Goal: Information Seeking & Learning: Learn about a topic

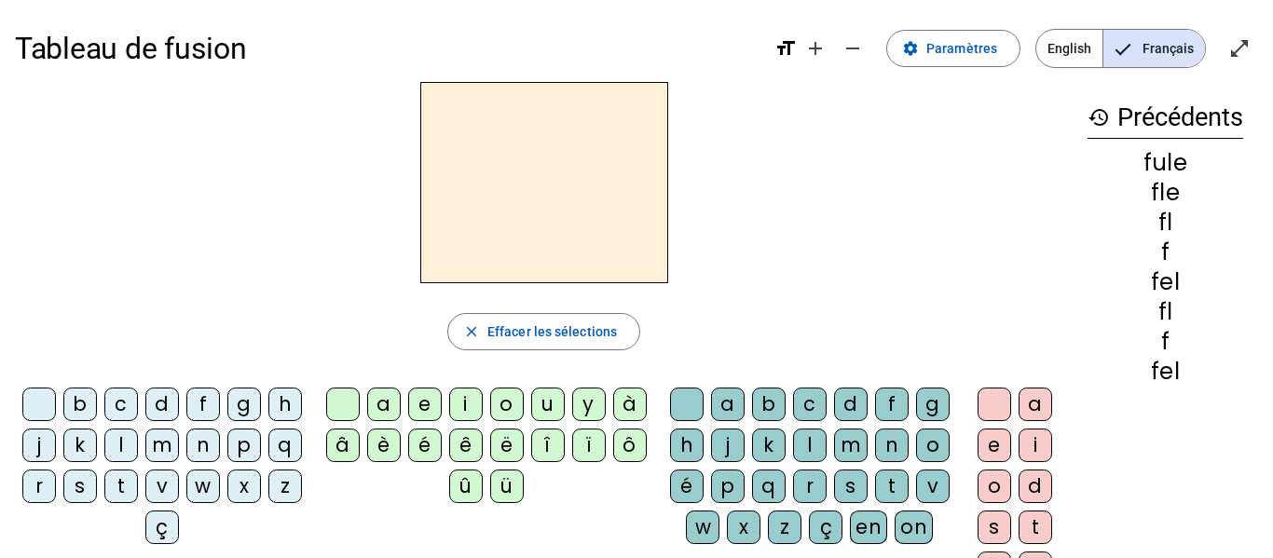
click at [1098, 121] on mat-icon "history" at bounding box center [1099, 117] width 22 height 22
click at [1092, 121] on mat-icon "history" at bounding box center [1099, 117] width 22 height 22
click at [219, 405] on div "f" at bounding box center [203, 405] width 34 height 34
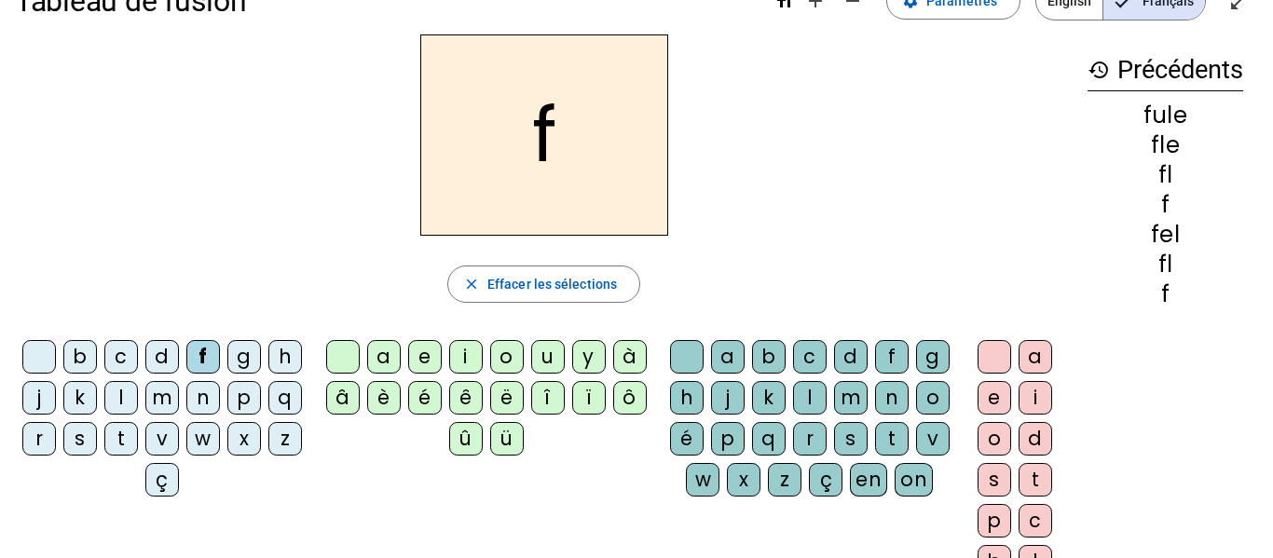
scroll to position [48, 0]
click at [827, 400] on div "l" at bounding box center [810, 397] width 34 height 34
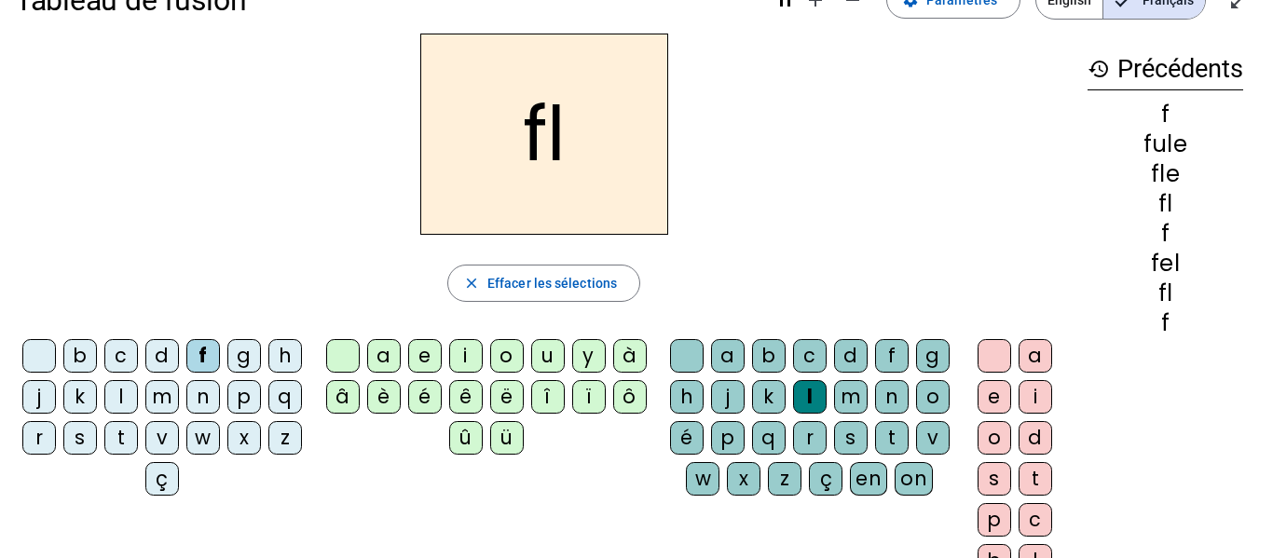
click at [985, 402] on div "e" at bounding box center [995, 397] width 34 height 34
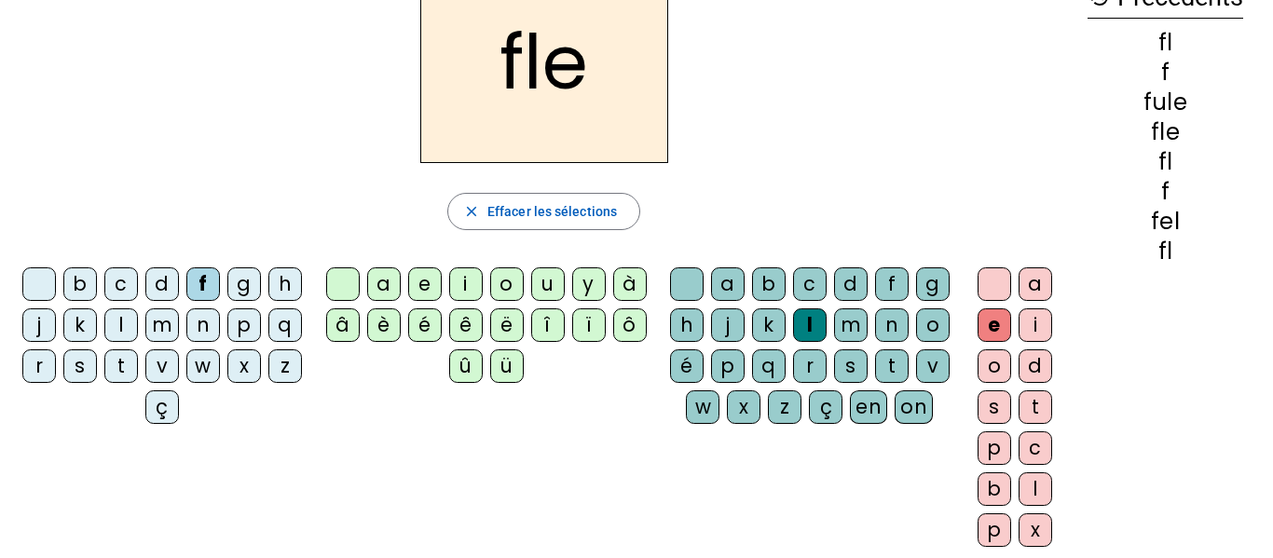
scroll to position [119, 0]
click at [535, 289] on div "u" at bounding box center [548, 285] width 34 height 34
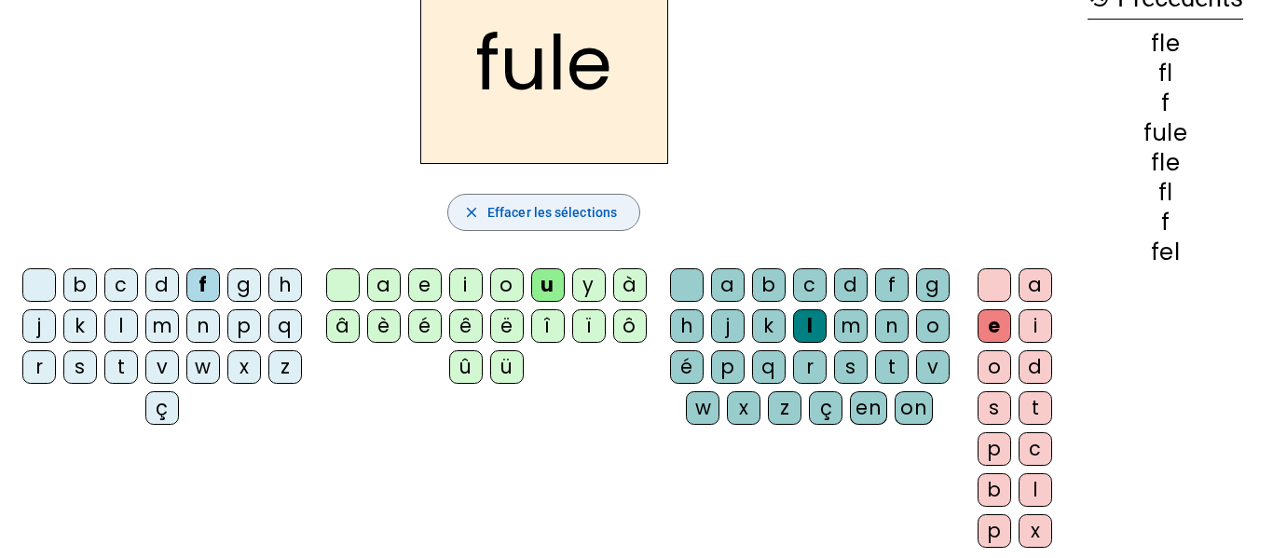
click at [526, 223] on span "Effacer les sélections" at bounding box center [552, 212] width 130 height 22
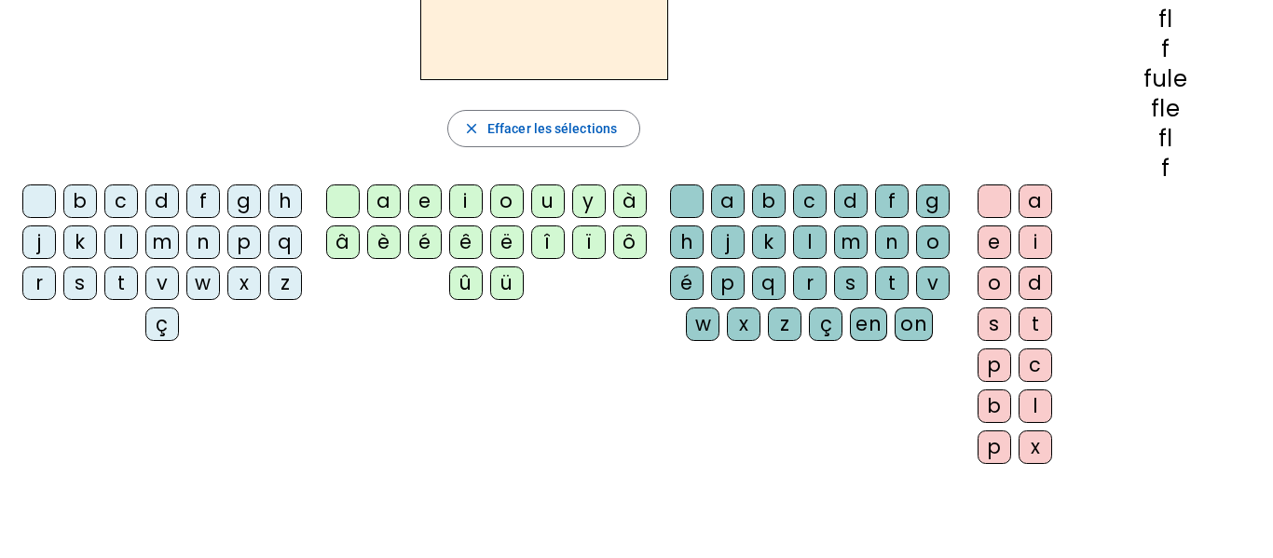
scroll to position [171, 0]
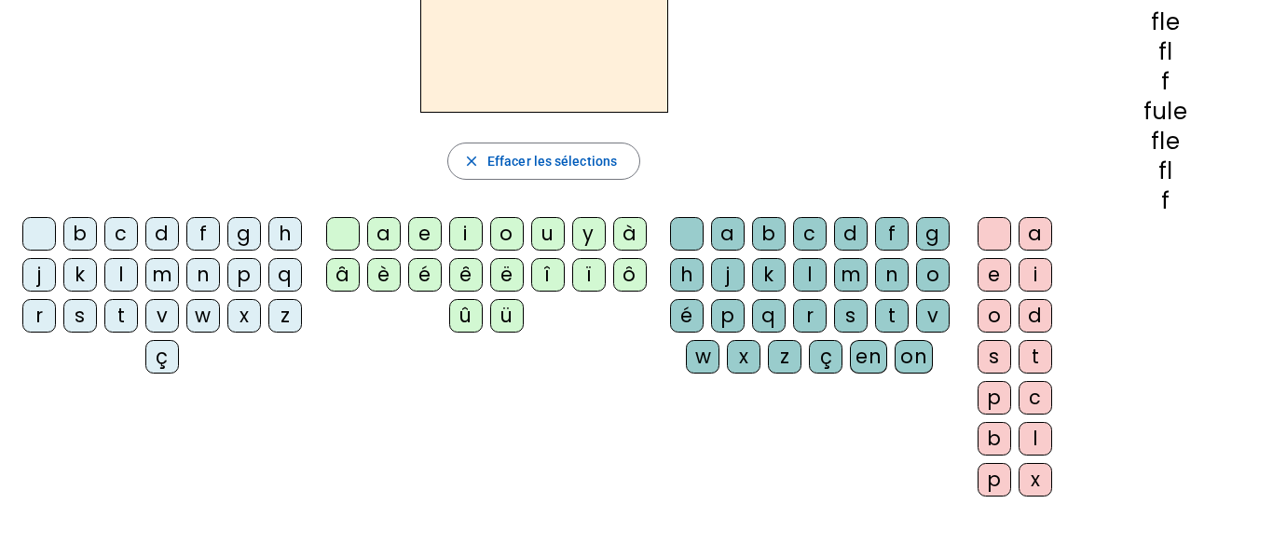
click at [220, 226] on div "f" at bounding box center [203, 234] width 34 height 34
click at [827, 286] on div "l" at bounding box center [810, 275] width 34 height 34
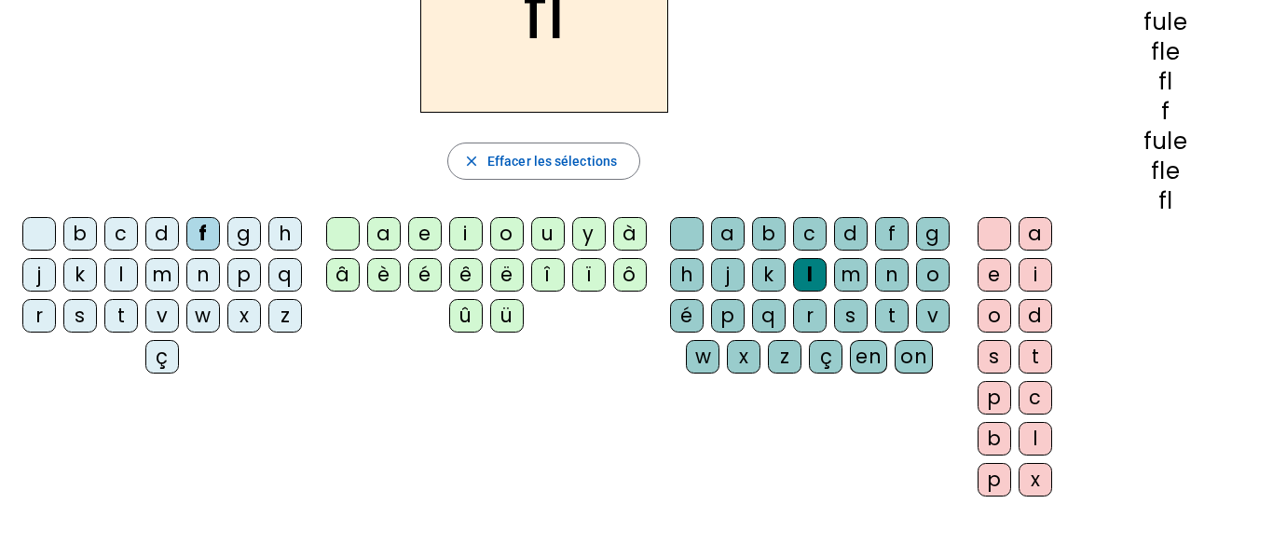
click at [1001, 268] on div "e" at bounding box center [995, 275] width 34 height 34
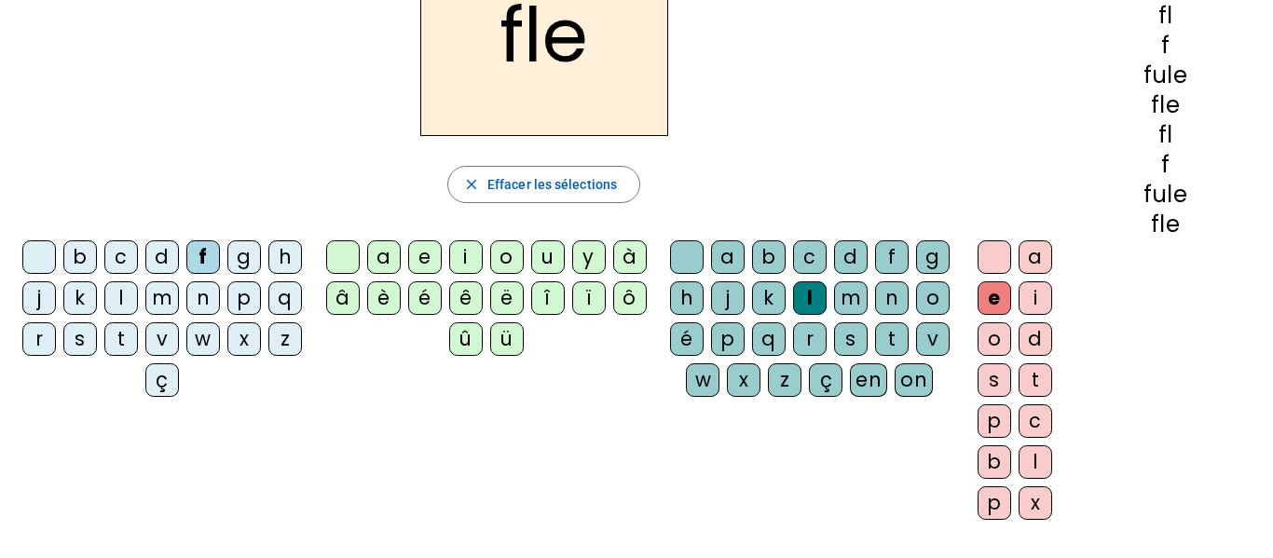
scroll to position [0, 0]
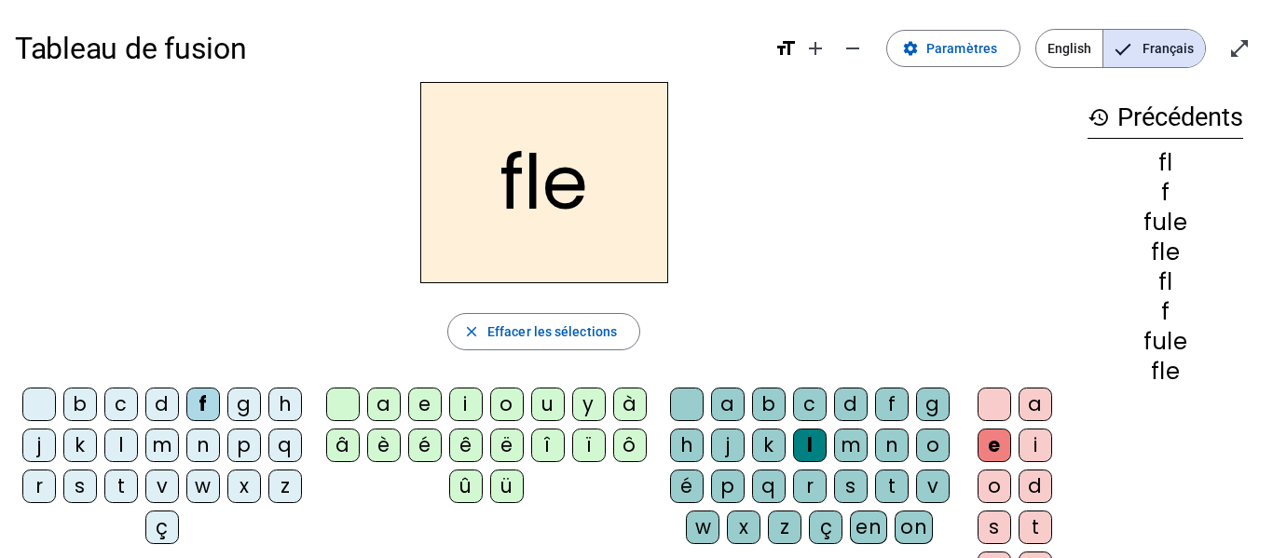
click at [785, 52] on mat-icon "format_size" at bounding box center [786, 48] width 22 height 22
click at [791, 49] on mat-icon "format_size" at bounding box center [786, 48] width 22 height 22
click at [820, 46] on mat-icon "add" at bounding box center [815, 48] width 22 height 22
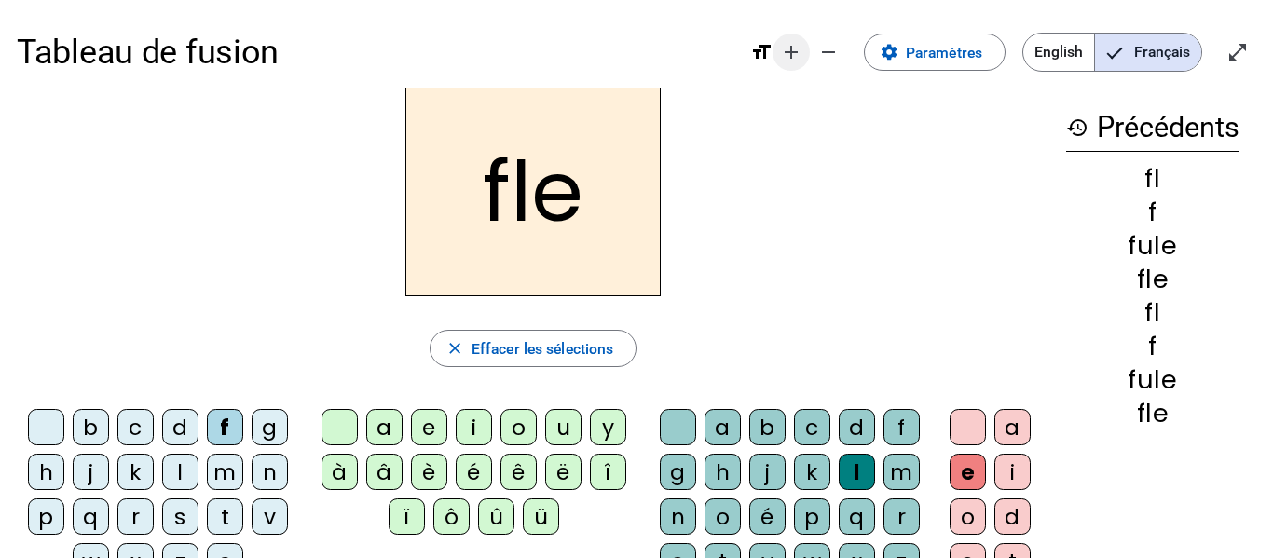
scroll to position [134, 0]
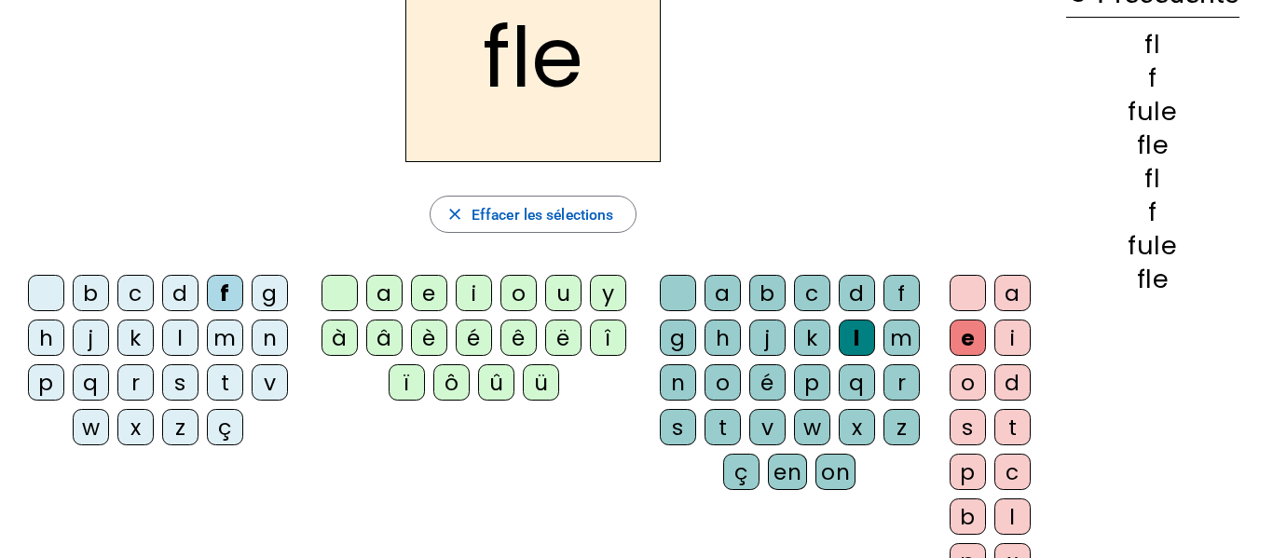
click at [962, 292] on div at bounding box center [968, 293] width 36 height 36
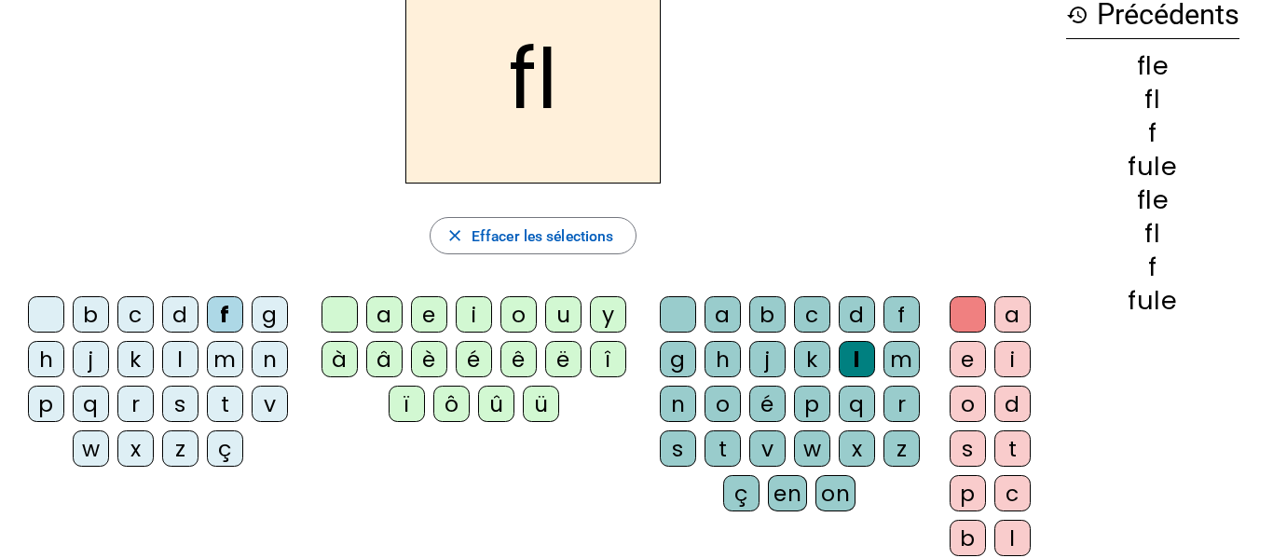
scroll to position [0, 0]
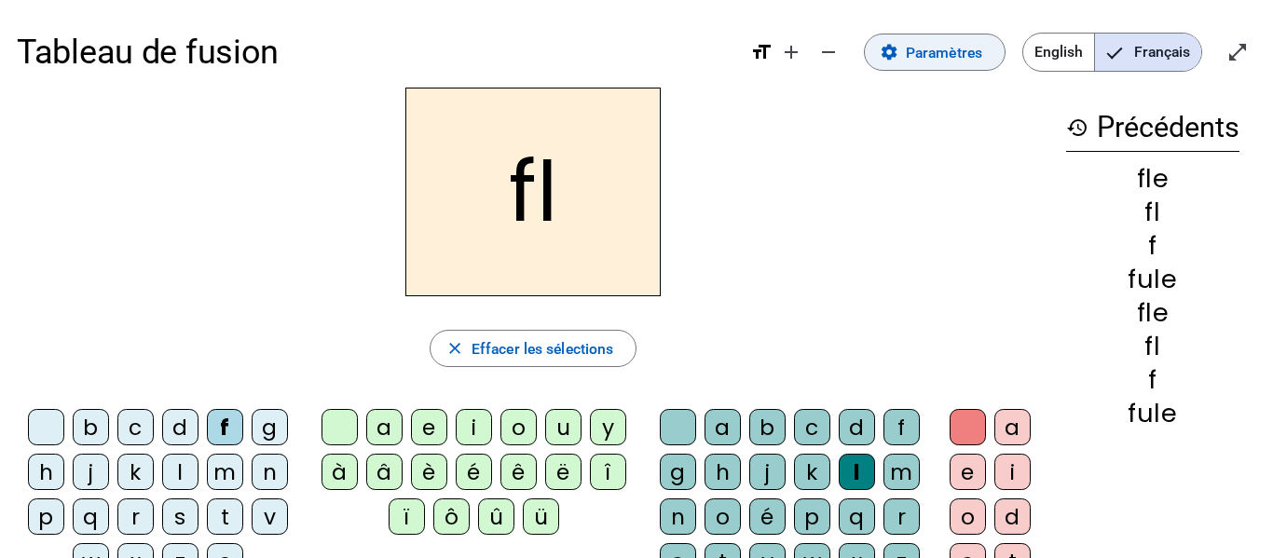
click at [921, 37] on span at bounding box center [935, 52] width 140 height 45
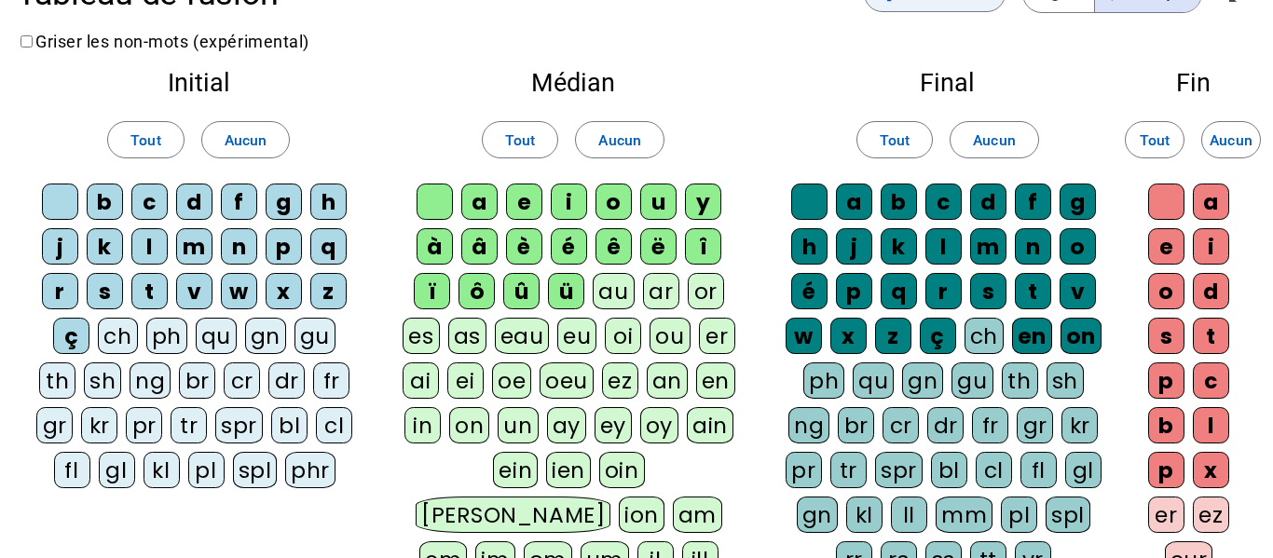
scroll to position [60, 0]
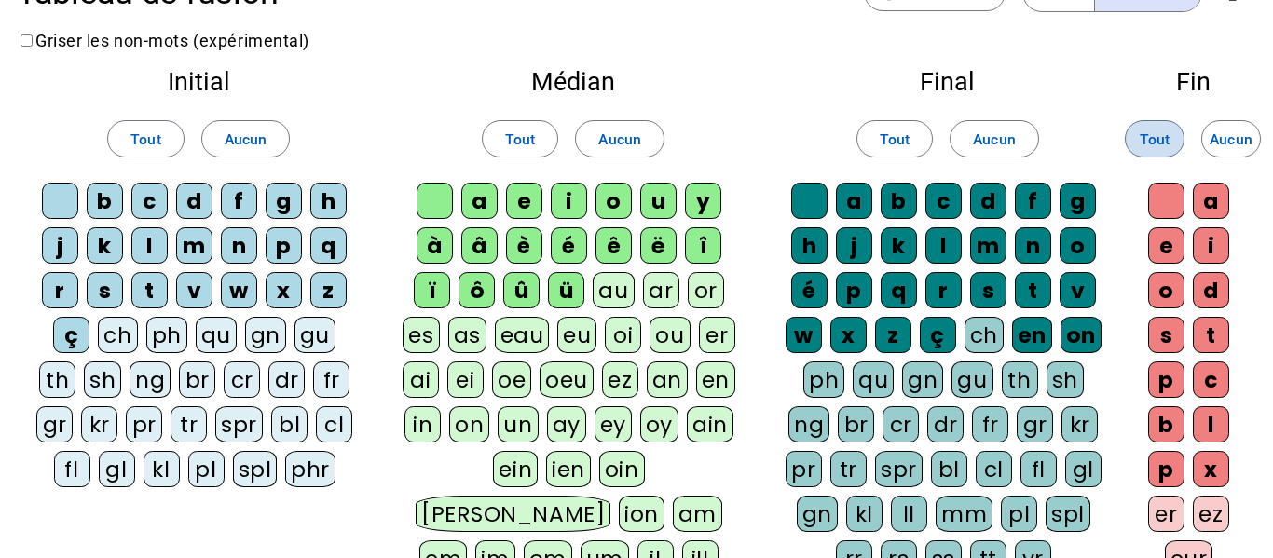
click at [1154, 143] on span "Tout" at bounding box center [1155, 139] width 30 height 25
click at [868, 150] on span at bounding box center [895, 139] width 75 height 45
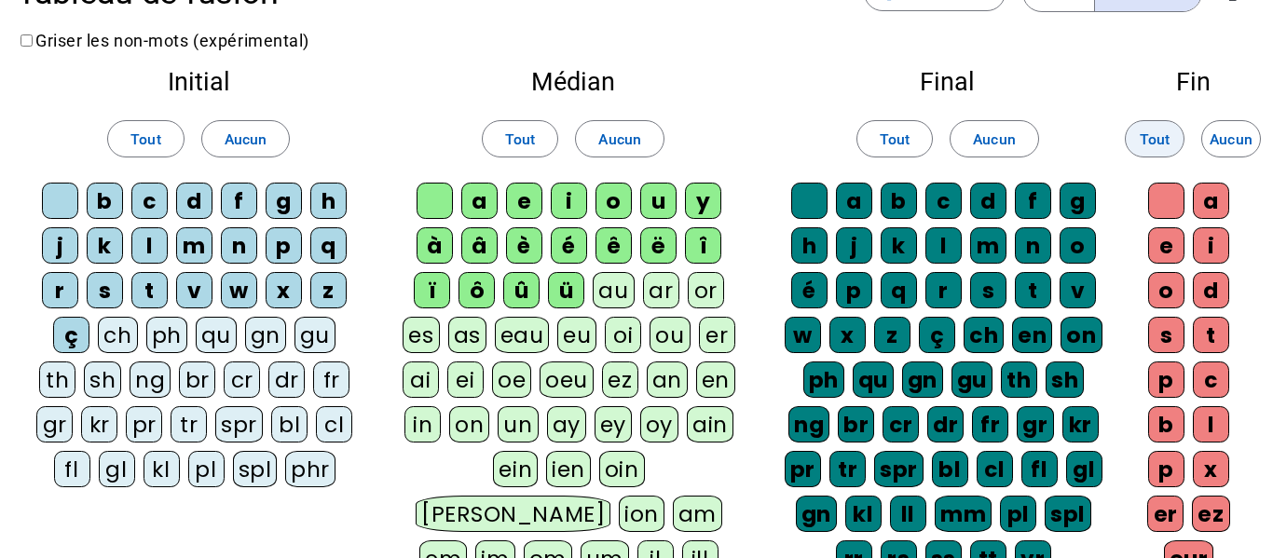
click at [1159, 135] on span "Tout" at bounding box center [1155, 139] width 30 height 25
click at [881, 136] on span "Tout" at bounding box center [895, 139] width 30 height 25
click at [1160, 135] on span "Tout" at bounding box center [1155, 139] width 30 height 25
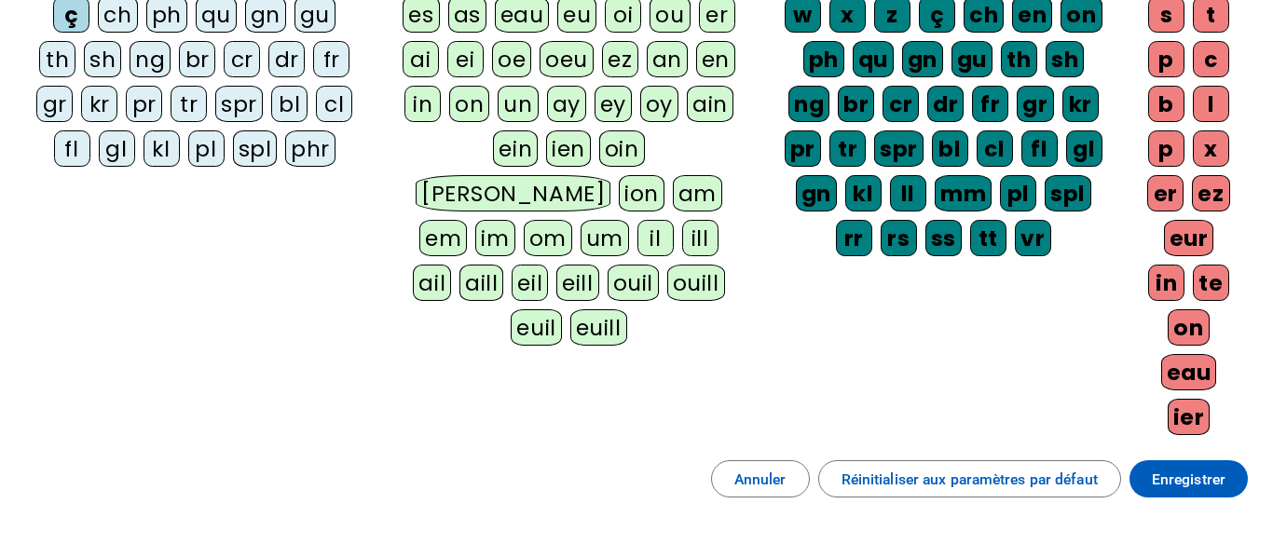
scroll to position [540, 0]
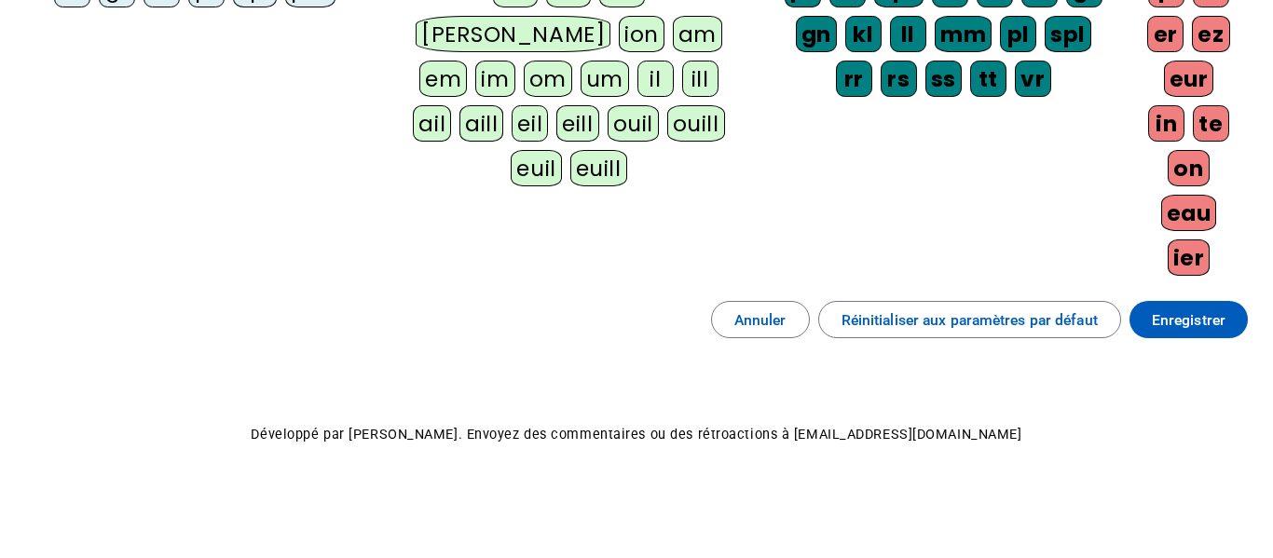
click at [1190, 356] on div "Tableau de fusion format_size add remove settings Paramètres English Français o…" at bounding box center [636, 9] width 1273 height 1098
click at [1159, 322] on span "Enregistrer" at bounding box center [1189, 320] width 74 height 25
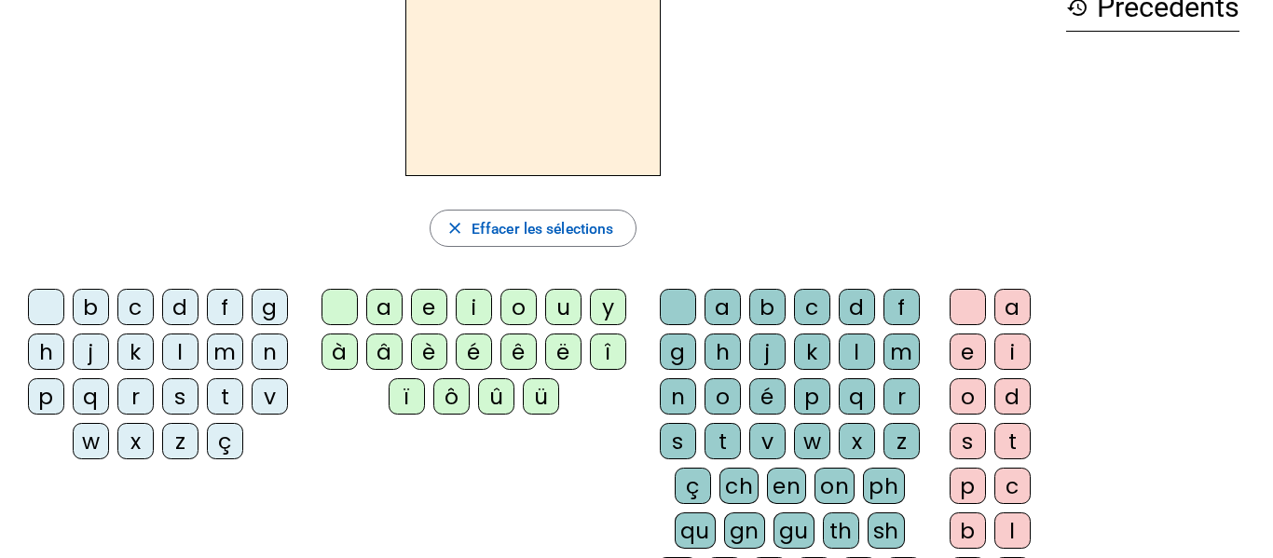
scroll to position [118, 0]
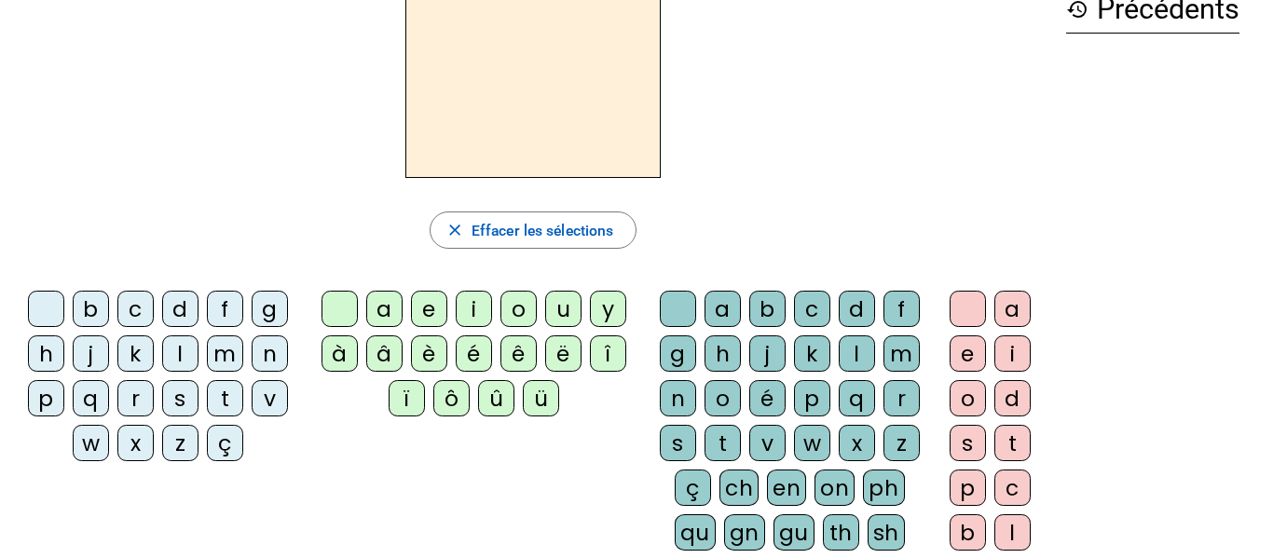
click at [784, 419] on letter-bubble "é" at bounding box center [771, 402] width 45 height 45
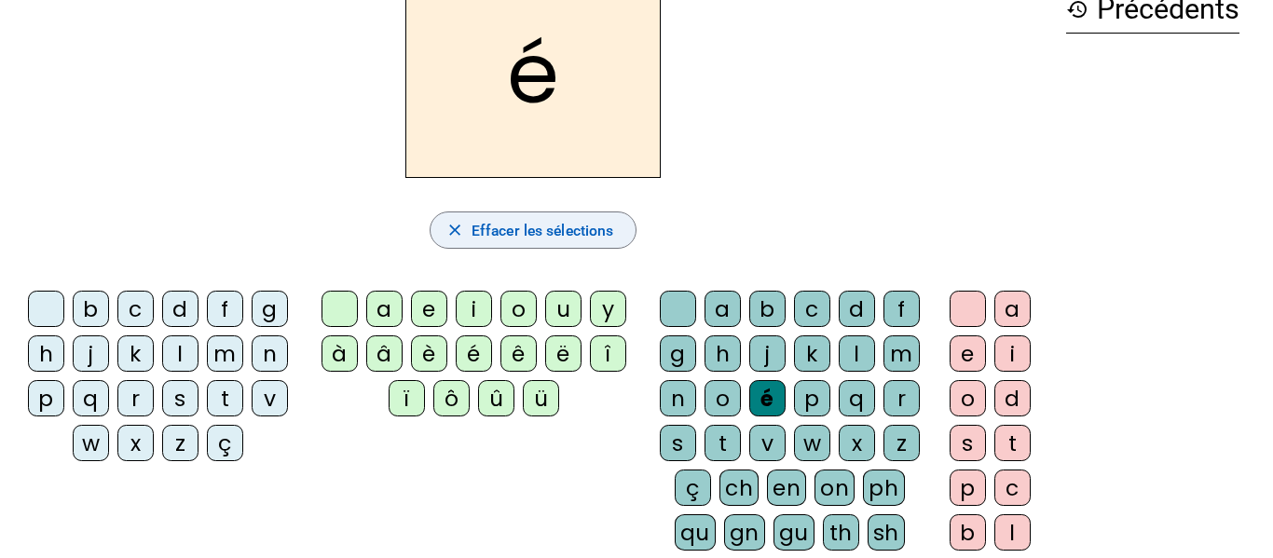
click at [505, 216] on span "button" at bounding box center [534, 230] width 206 height 45
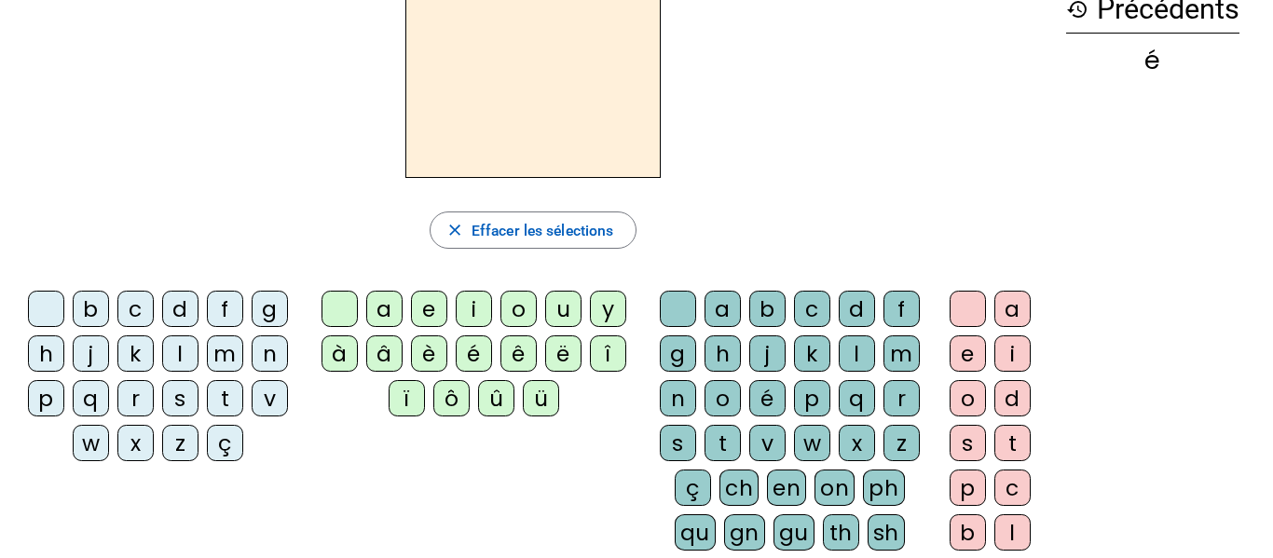
click at [223, 307] on div "f" at bounding box center [225, 309] width 36 height 36
click at [850, 368] on div "l" at bounding box center [857, 354] width 36 height 36
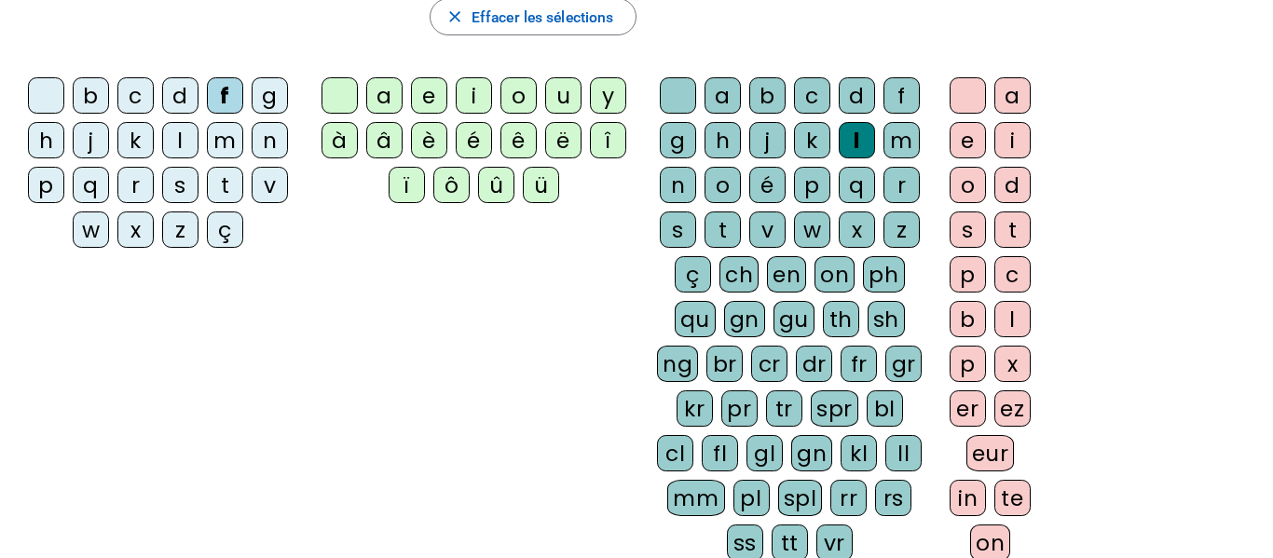
scroll to position [336, 0]
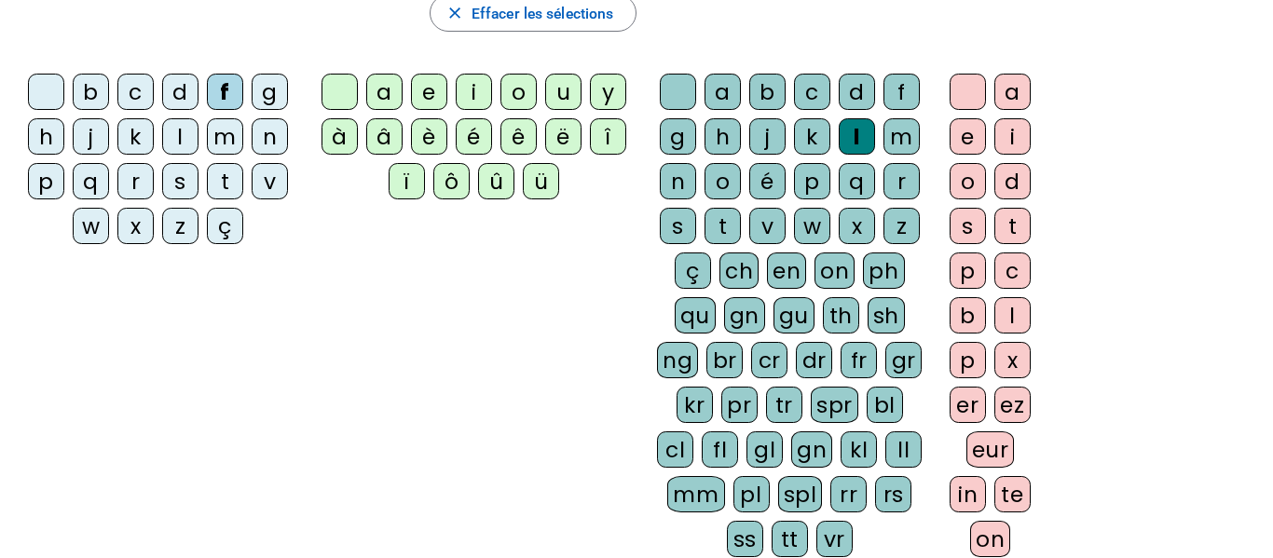
click at [980, 454] on div "eur" at bounding box center [991, 450] width 48 height 36
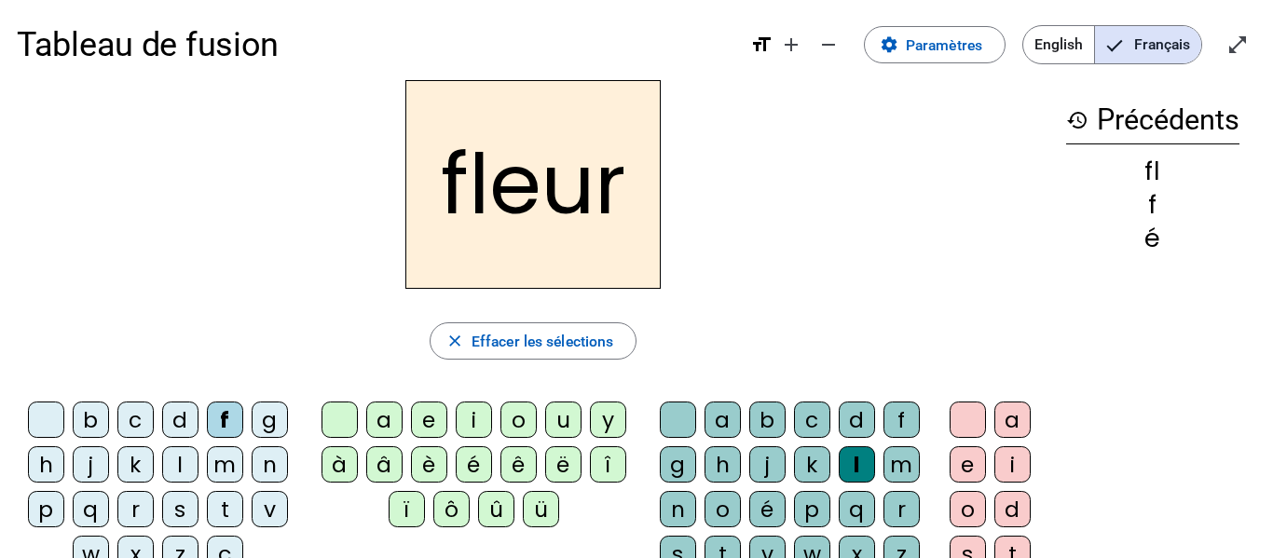
scroll to position [0, 0]
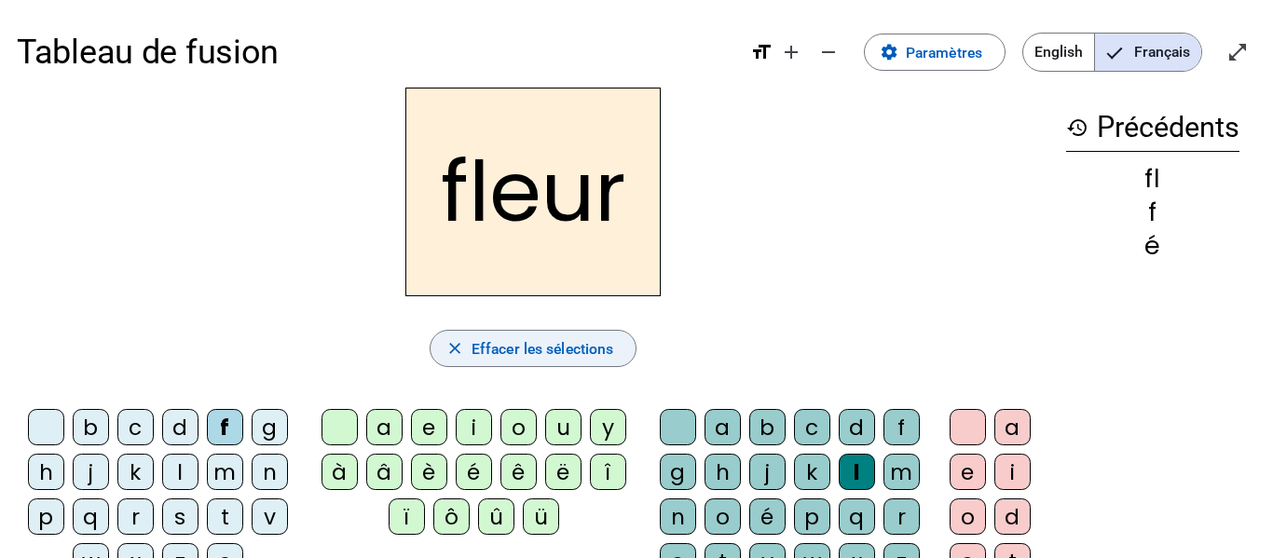
click at [541, 341] on span "Effacer les sélections" at bounding box center [543, 348] width 142 height 25
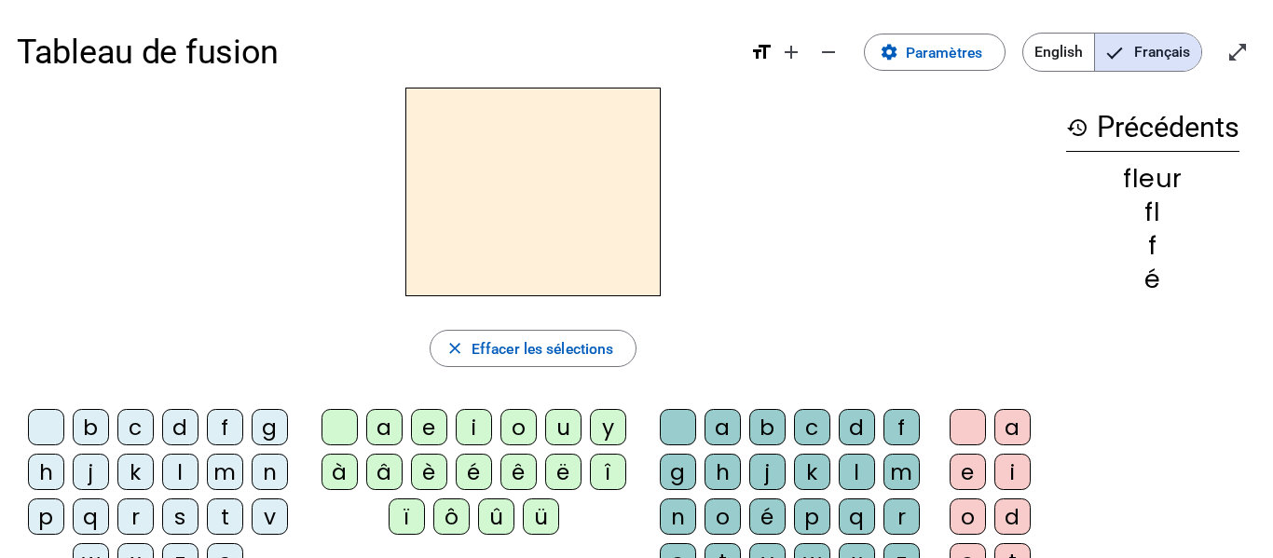
click at [182, 476] on div "l" at bounding box center [180, 472] width 36 height 36
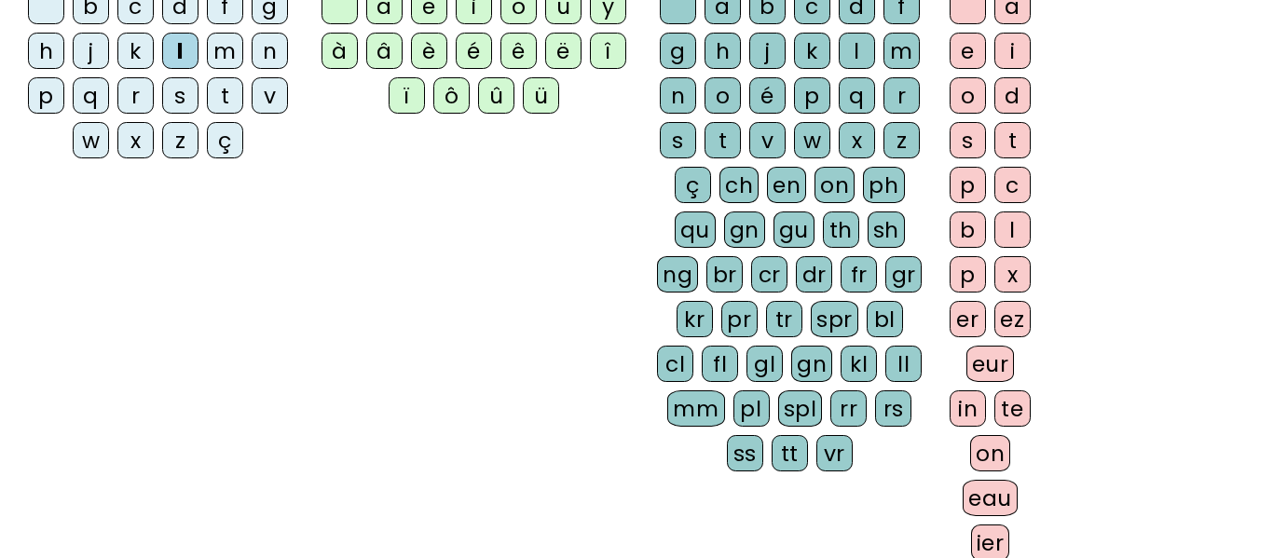
scroll to position [422, 0]
click at [983, 375] on div "eur" at bounding box center [991, 363] width 48 height 36
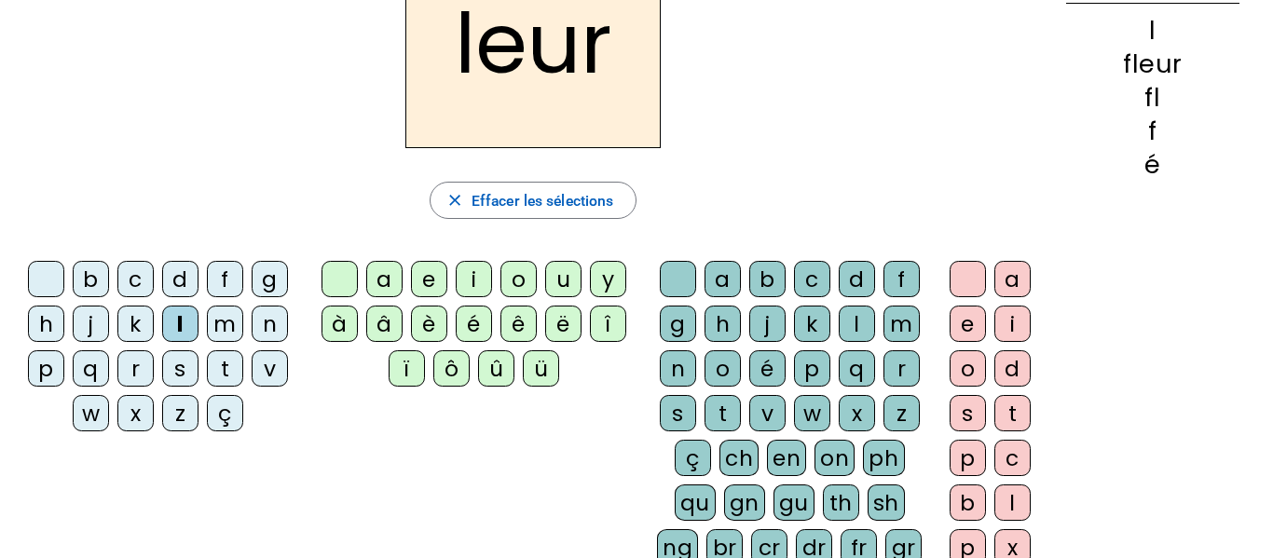
scroll to position [0, 0]
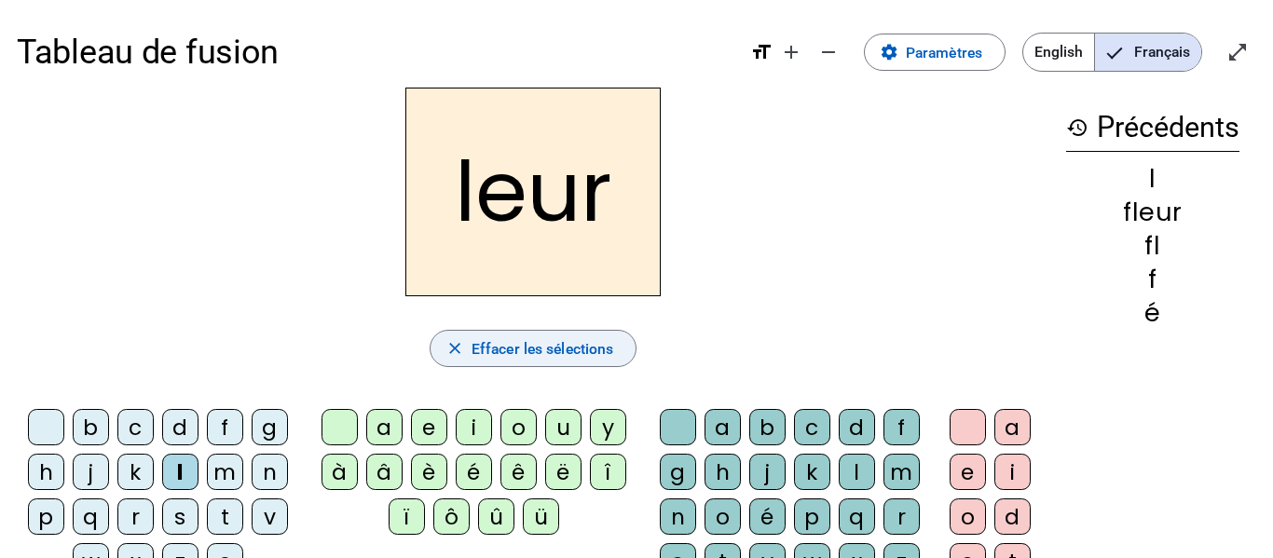
click at [524, 349] on span "Effacer les sélections" at bounding box center [543, 348] width 142 height 25
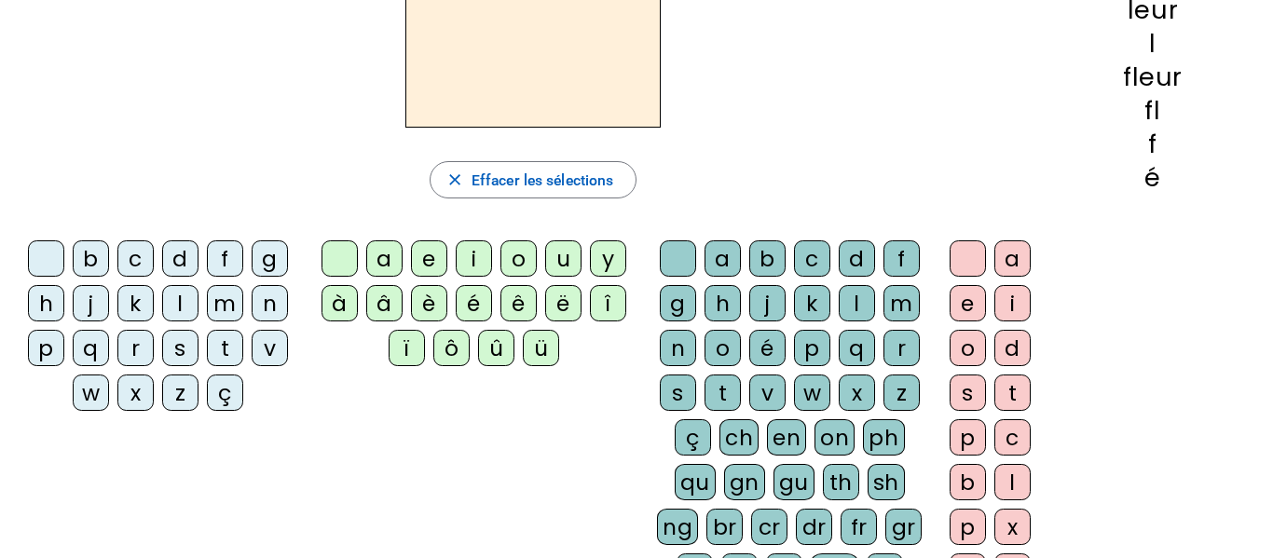
scroll to position [172, 0]
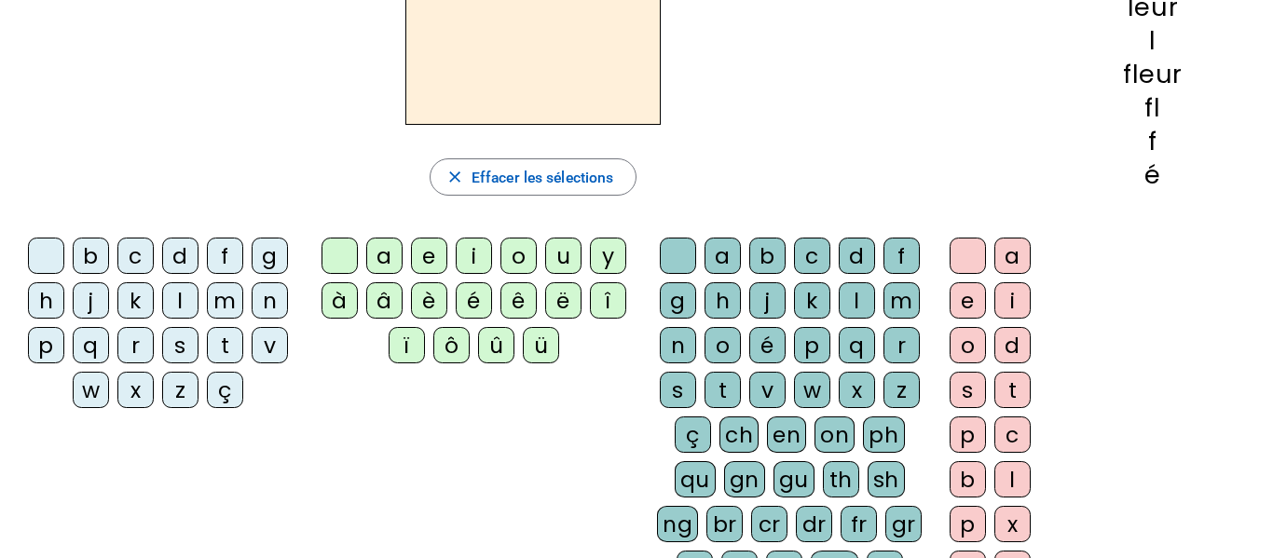
click at [815, 344] on div "p" at bounding box center [812, 345] width 36 height 36
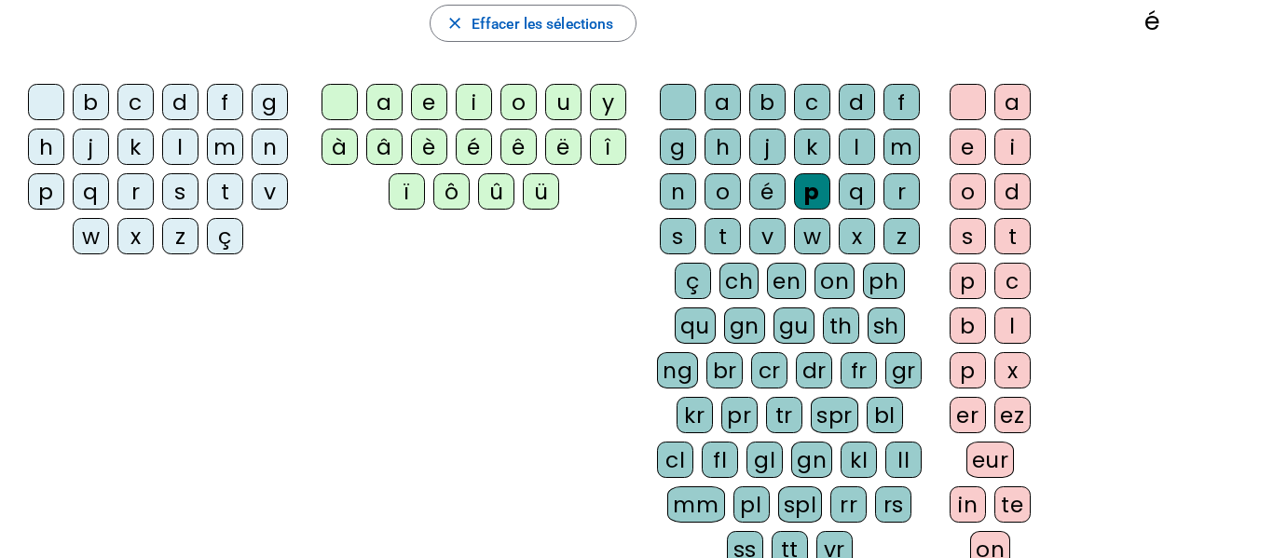
scroll to position [334, 0]
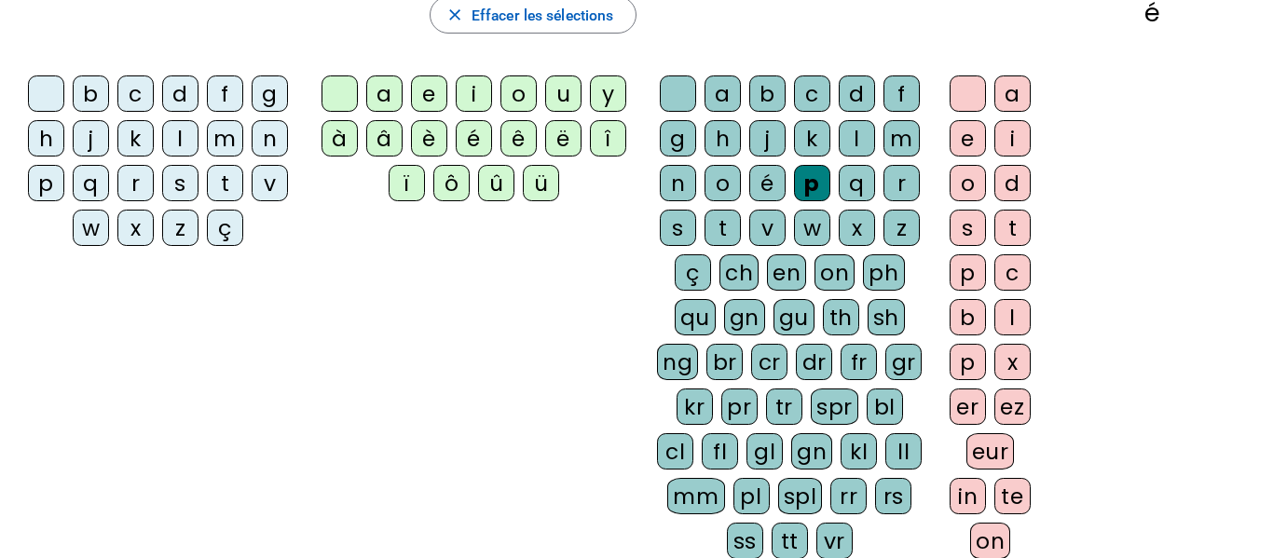
click at [997, 450] on div "eur" at bounding box center [991, 451] width 48 height 36
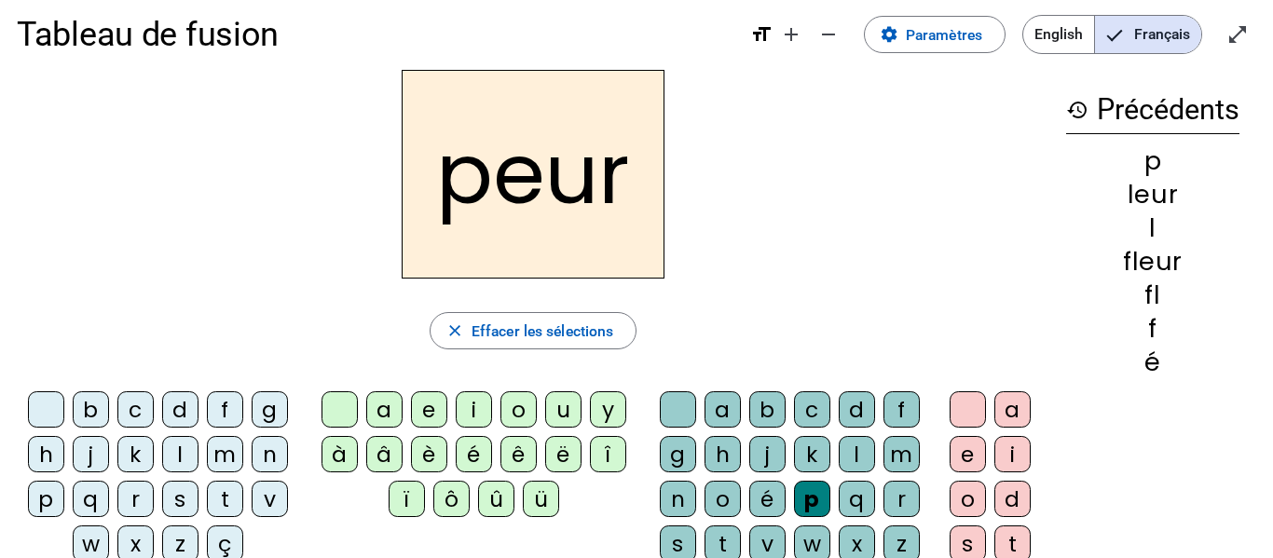
scroll to position [7, 0]
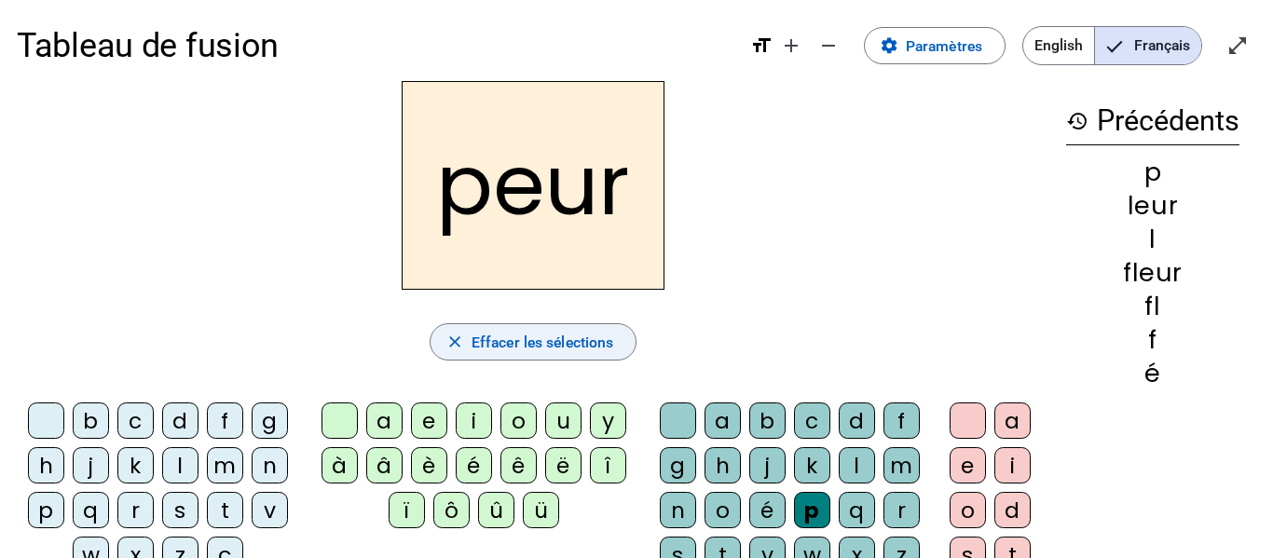
click at [539, 344] on span "Effacer les sélections" at bounding box center [543, 342] width 142 height 25
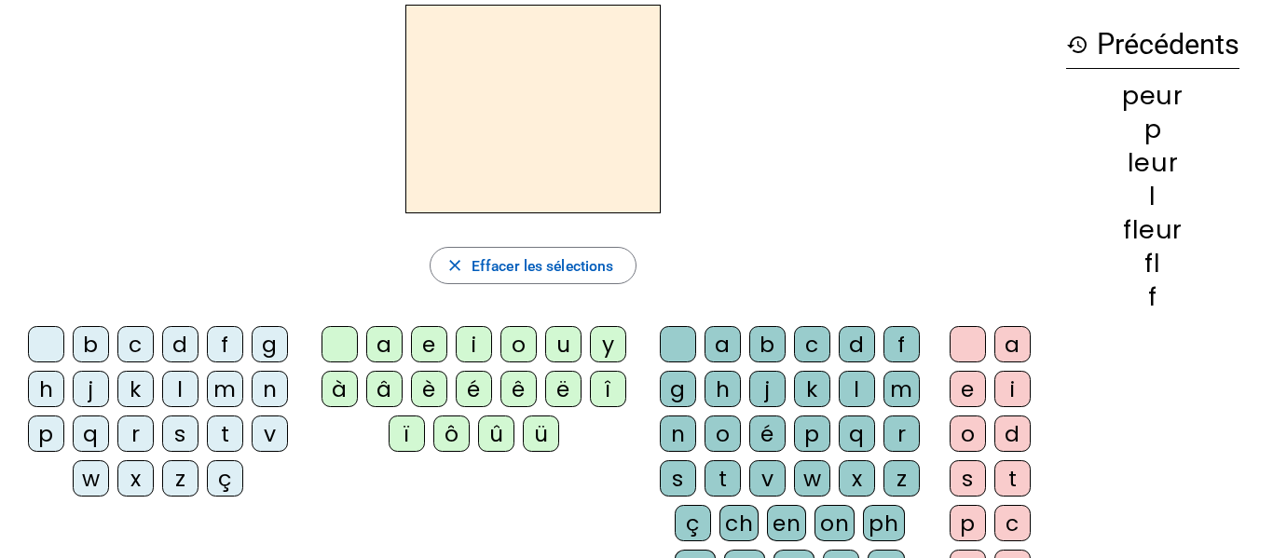
scroll to position [86, 0]
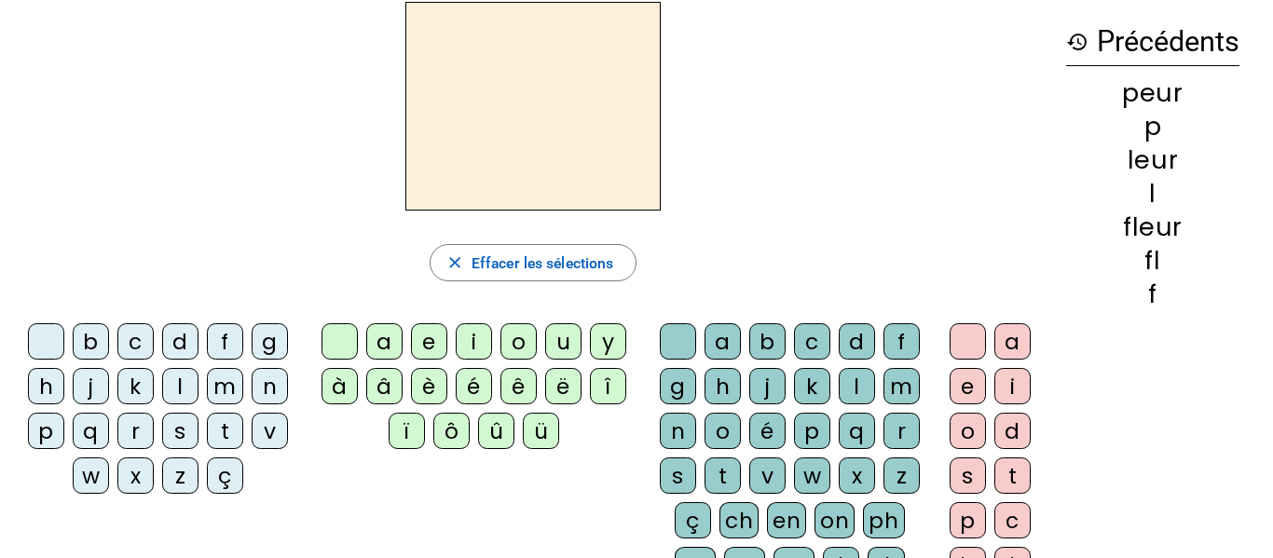
click at [819, 439] on div "p" at bounding box center [812, 431] width 36 height 36
click at [730, 344] on div "a" at bounding box center [723, 341] width 36 height 36
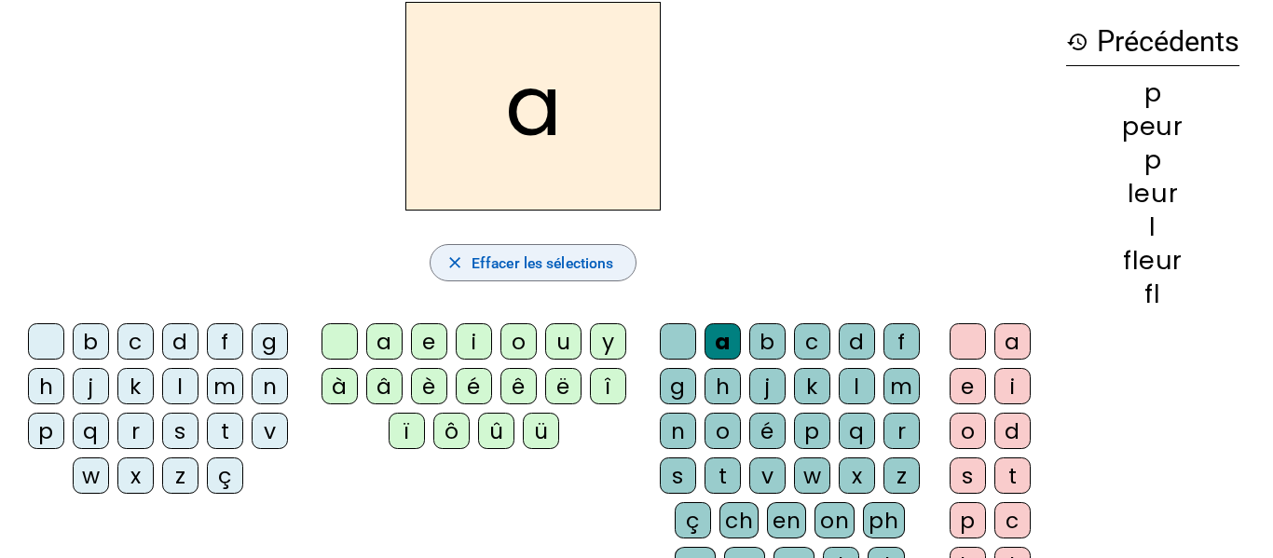
click at [528, 255] on span "Effacer les sélections" at bounding box center [543, 263] width 142 height 25
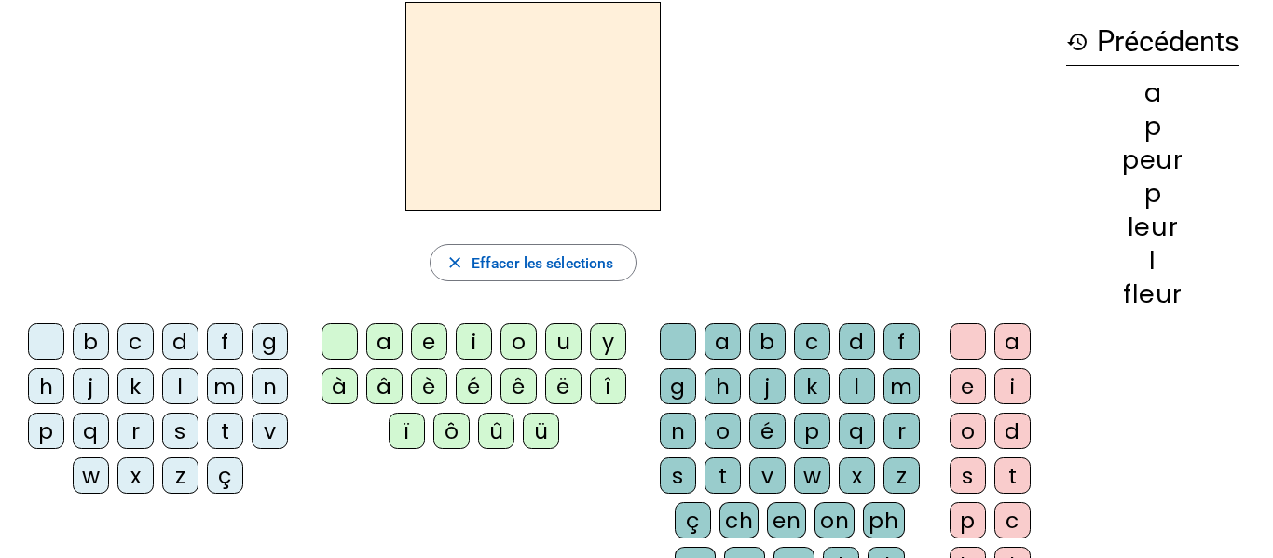
click at [965, 511] on div "p" at bounding box center [968, 520] width 36 height 36
click at [729, 333] on div "a" at bounding box center [723, 341] width 36 height 36
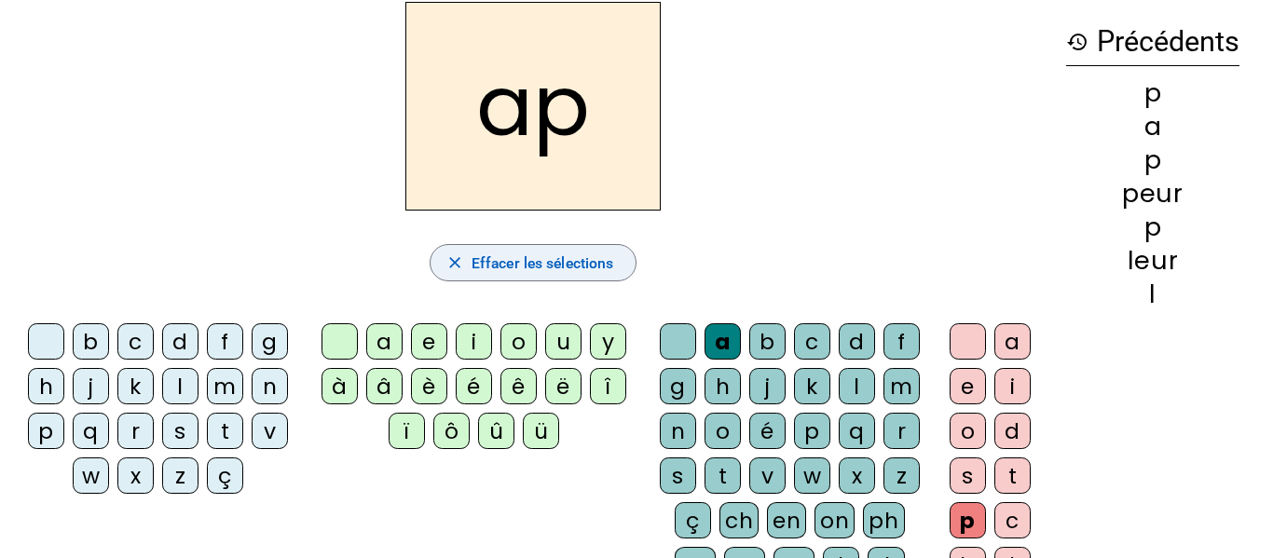
click at [553, 258] on span "Effacer les sélections" at bounding box center [543, 263] width 142 height 25
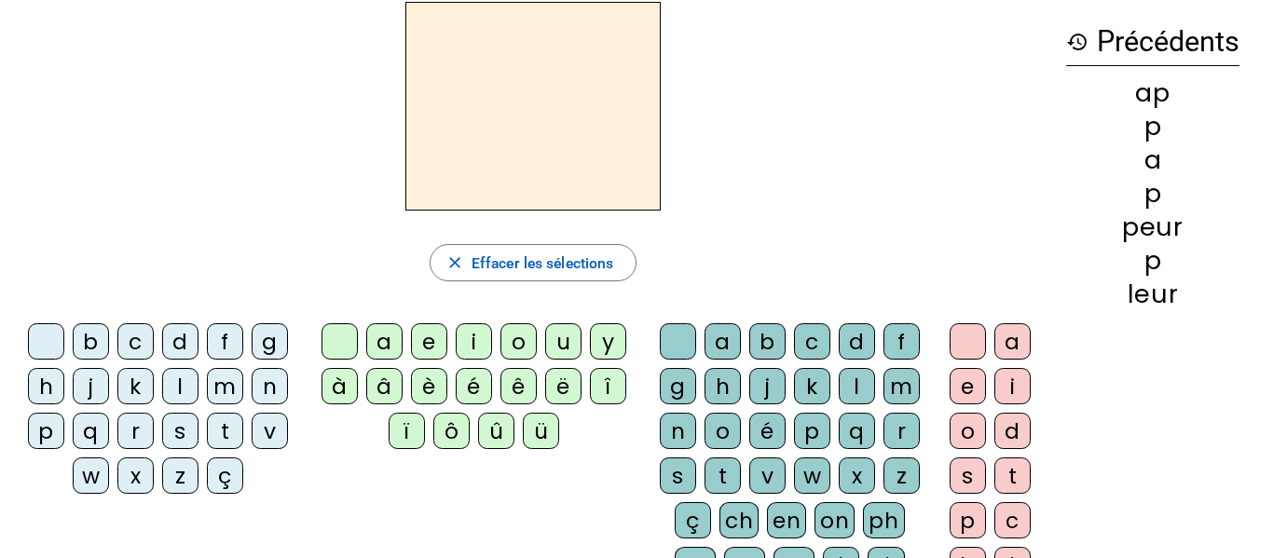
click at [818, 426] on div "p" at bounding box center [812, 431] width 36 height 36
click at [380, 338] on div "a" at bounding box center [384, 341] width 36 height 36
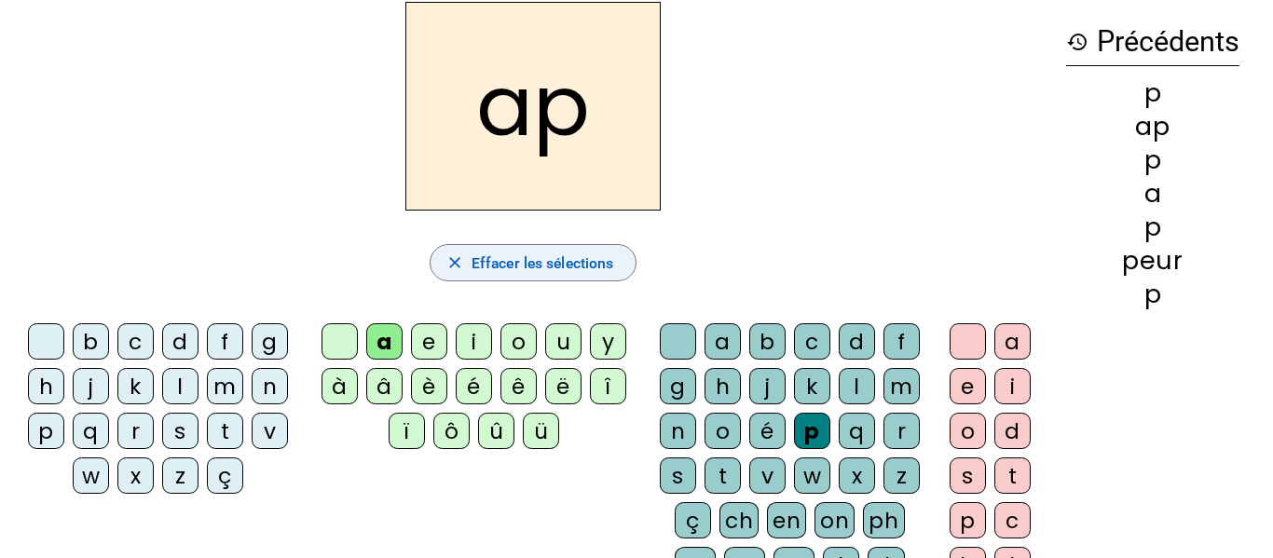
click at [513, 258] on span "Effacer les sélections" at bounding box center [543, 263] width 142 height 25
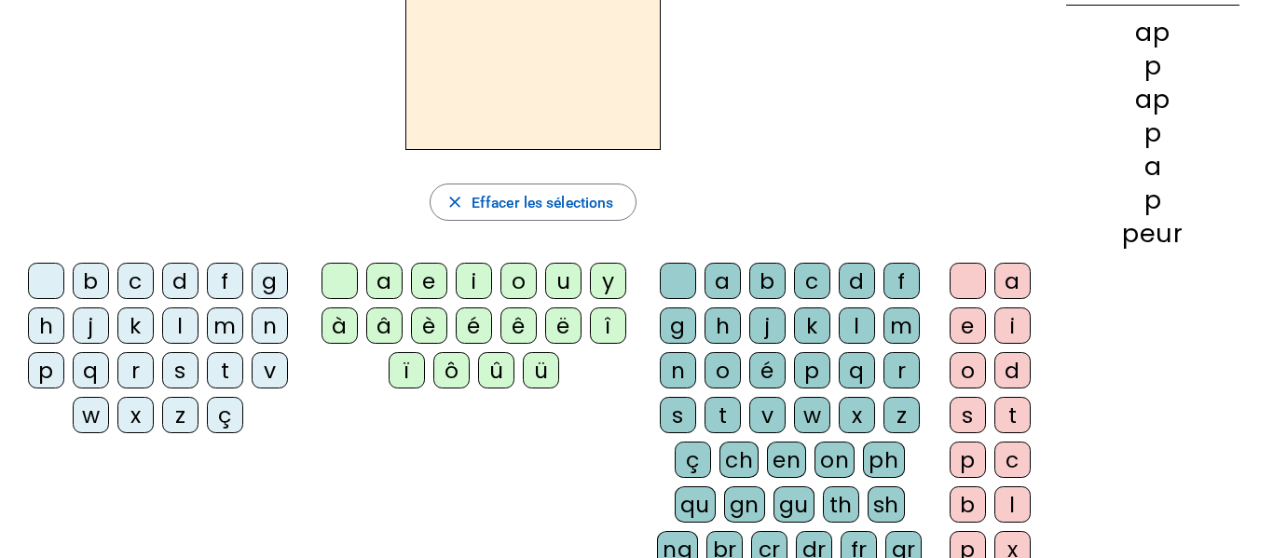
scroll to position [144, 0]
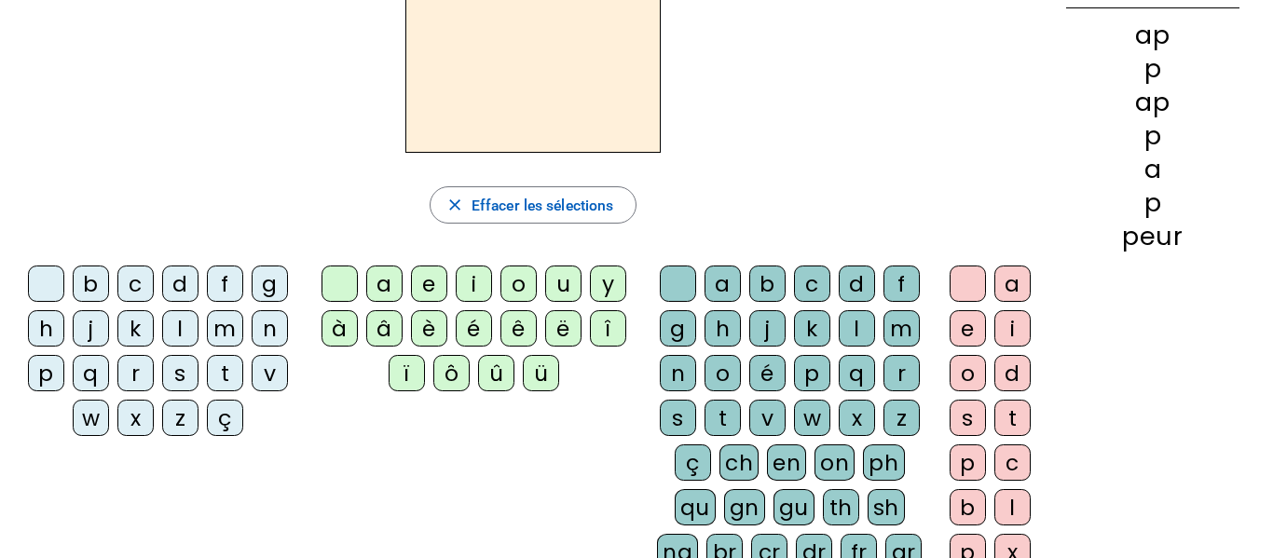
click at [127, 377] on div "r" at bounding box center [135, 373] width 36 height 36
click at [386, 284] on div "a" at bounding box center [384, 284] width 36 height 36
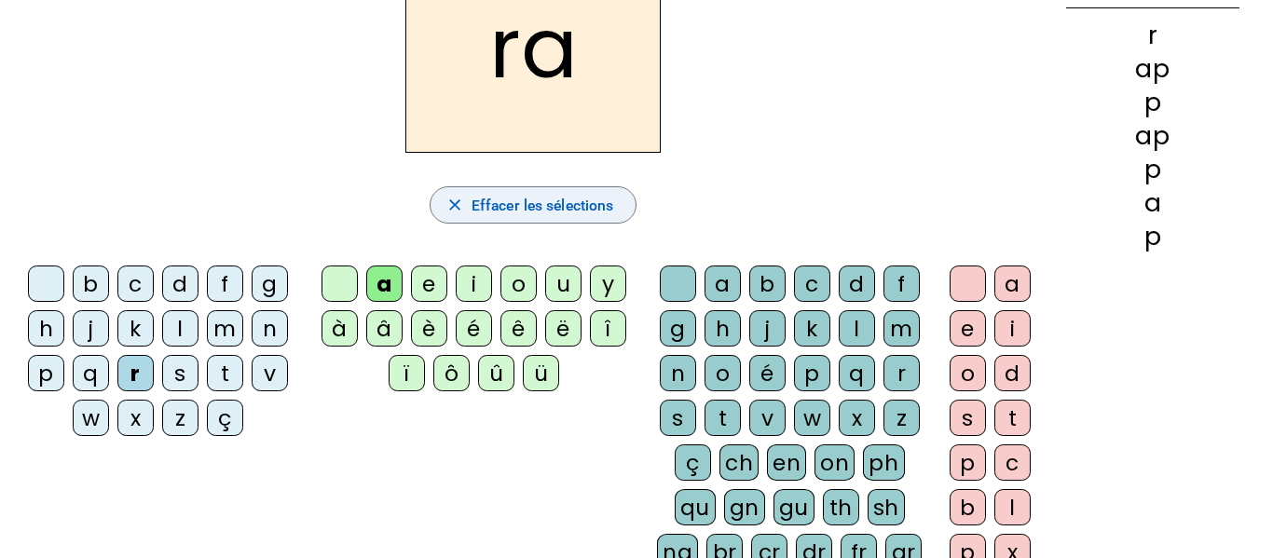
click at [500, 201] on span "Effacer les sélections" at bounding box center [543, 205] width 142 height 25
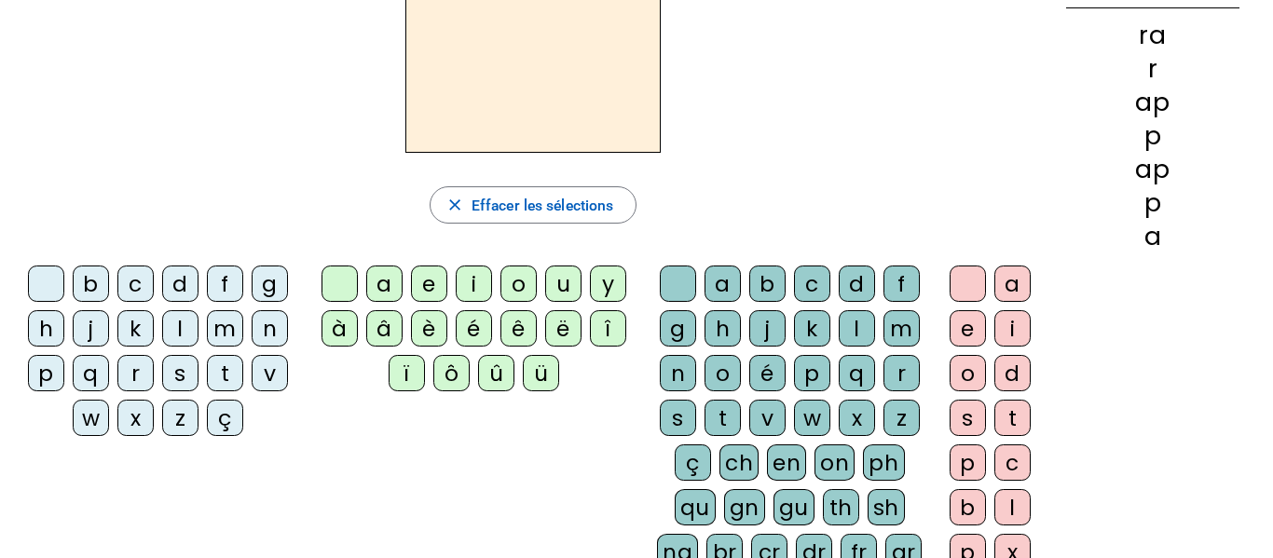
click at [42, 377] on div "p" at bounding box center [46, 373] width 36 height 36
click at [390, 288] on div "a" at bounding box center [384, 284] width 36 height 36
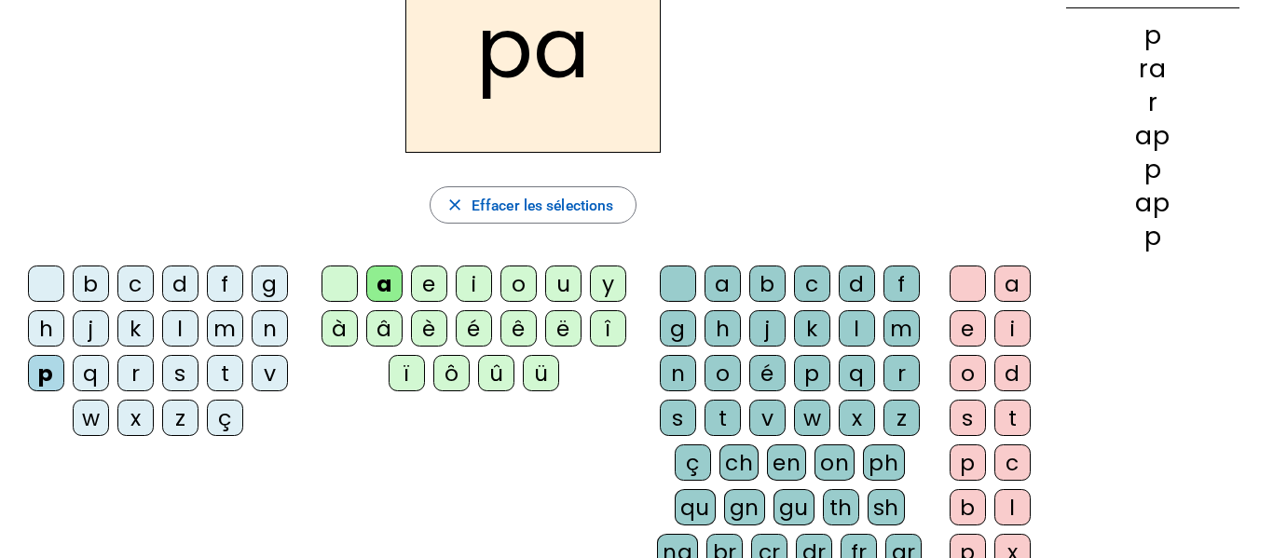
click at [886, 378] on div "r" at bounding box center [902, 373] width 36 height 36
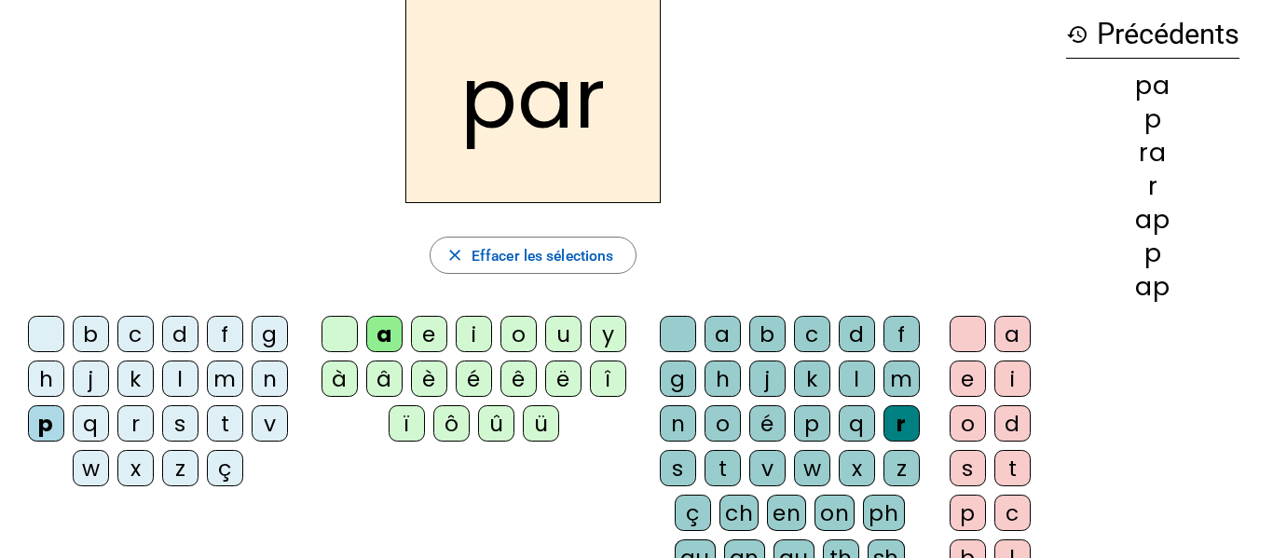
scroll to position [94, 0]
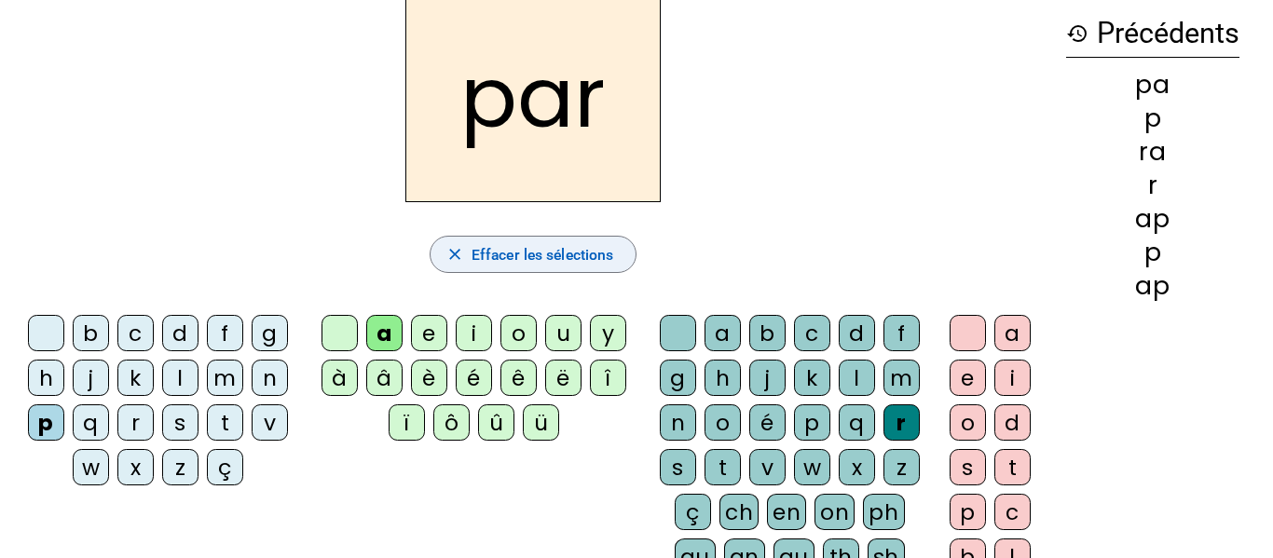
click at [590, 254] on span "Effacer les sélections" at bounding box center [543, 254] width 142 height 25
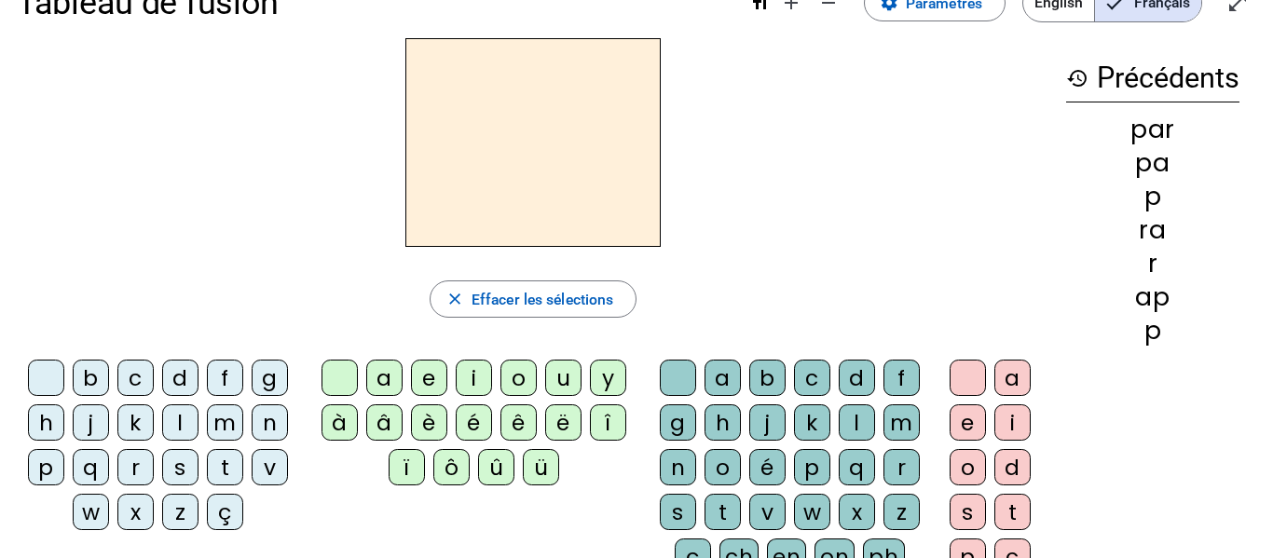
scroll to position [47, 0]
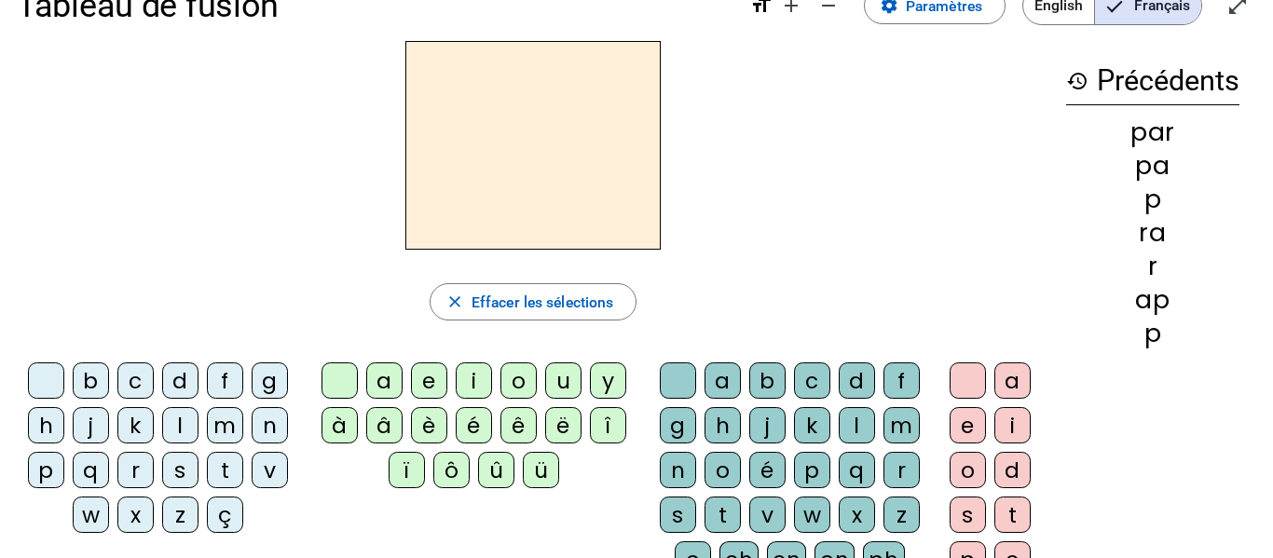
click at [50, 466] on div "p" at bounding box center [46, 470] width 36 height 36
click at [553, 389] on div "u" at bounding box center [563, 381] width 36 height 36
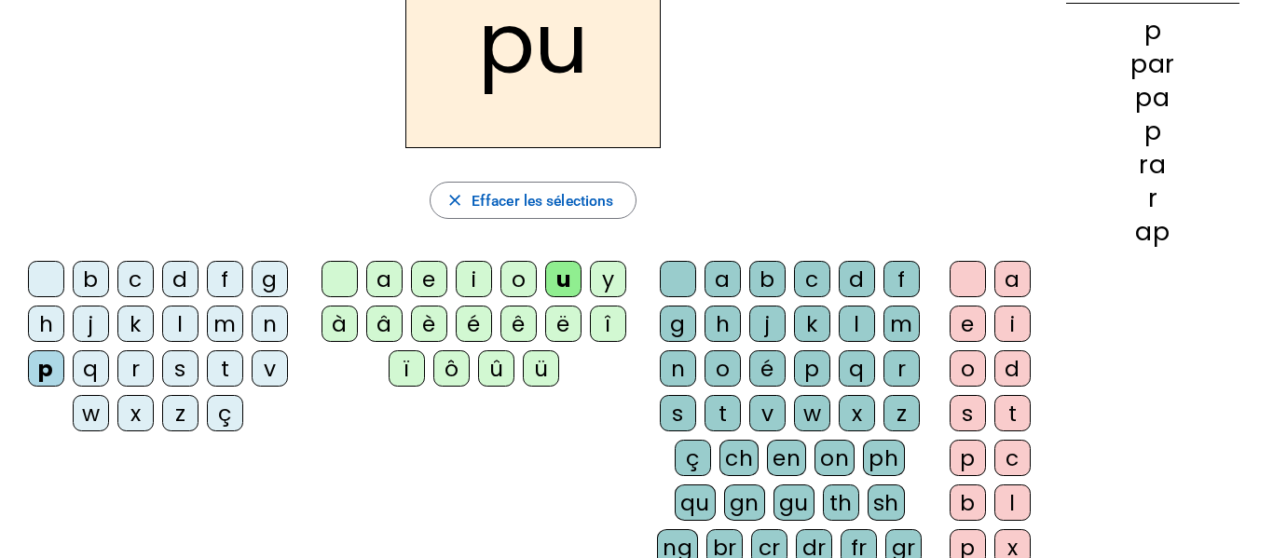
scroll to position [149, 0]
click at [898, 377] on div "r" at bounding box center [902, 368] width 36 height 36
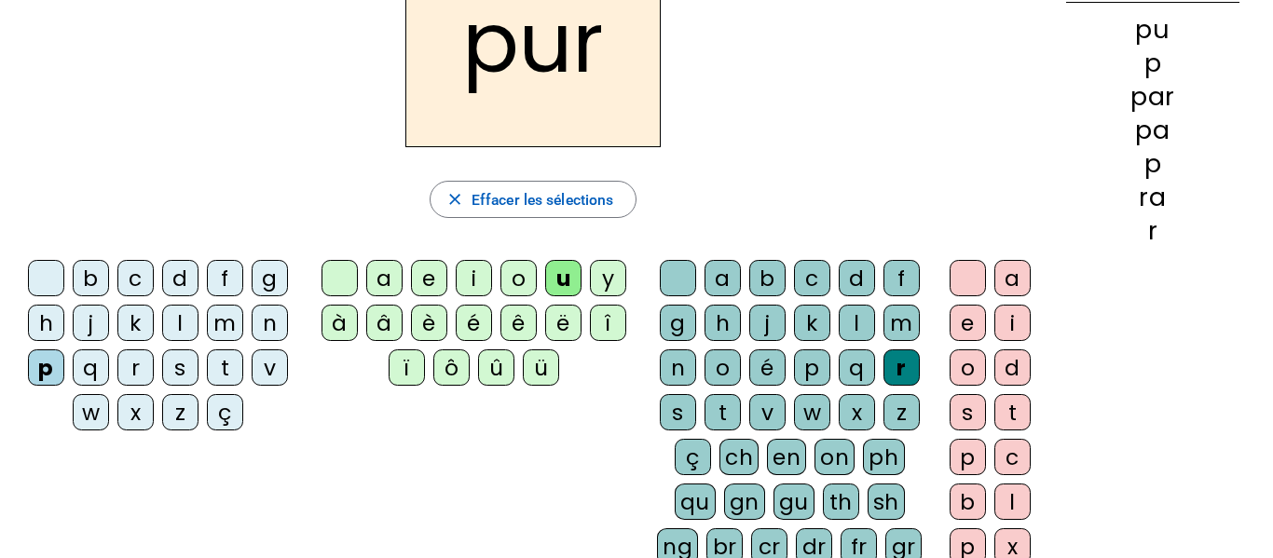
scroll to position [70, 0]
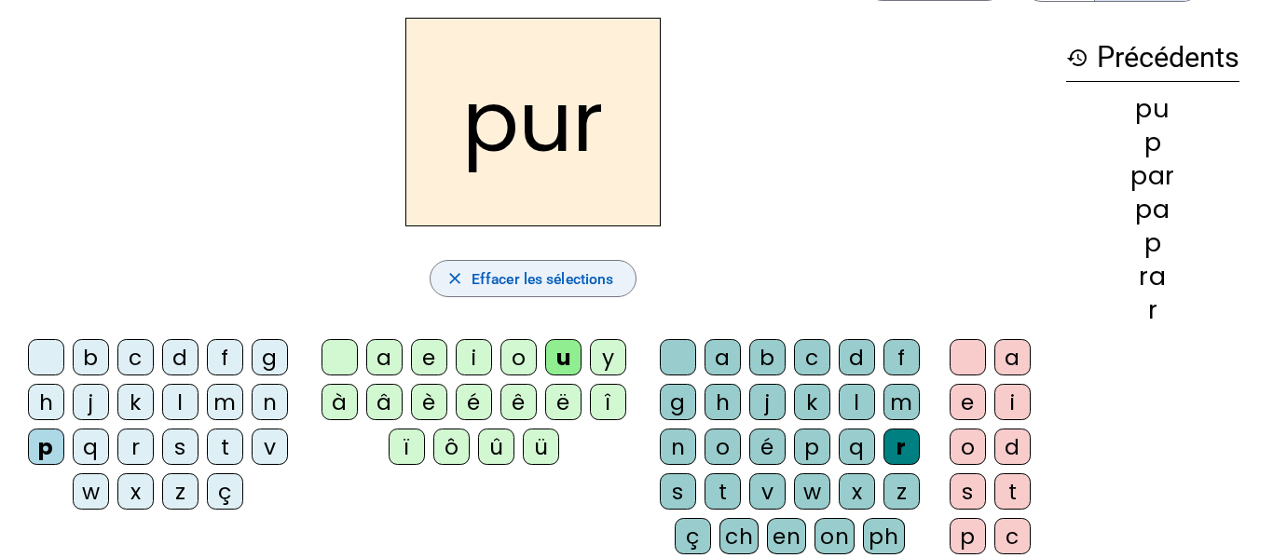
click at [558, 265] on span "button" at bounding box center [534, 278] width 206 height 45
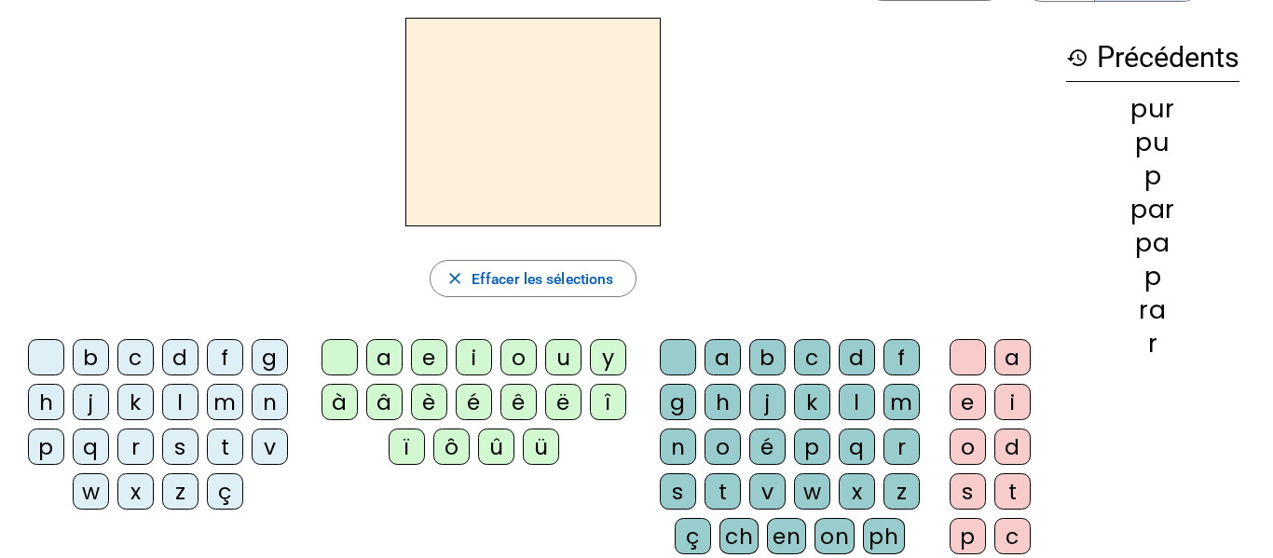
click at [223, 403] on div "m" at bounding box center [225, 402] width 36 height 36
click at [564, 364] on div "u" at bounding box center [563, 357] width 36 height 36
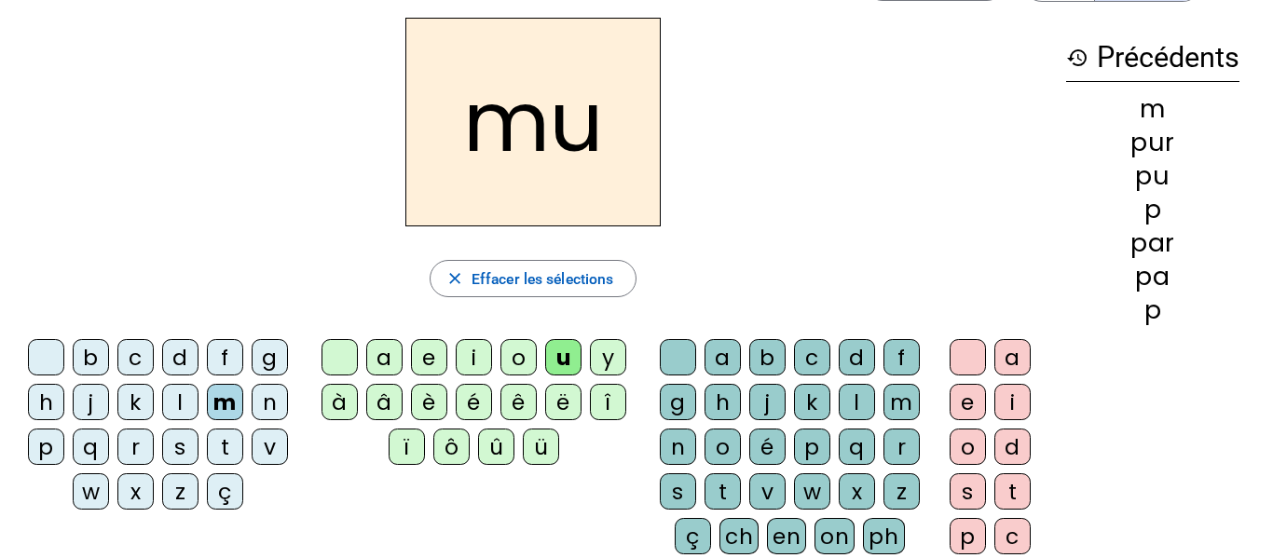
click at [911, 449] on div "r" at bounding box center [902, 447] width 36 height 36
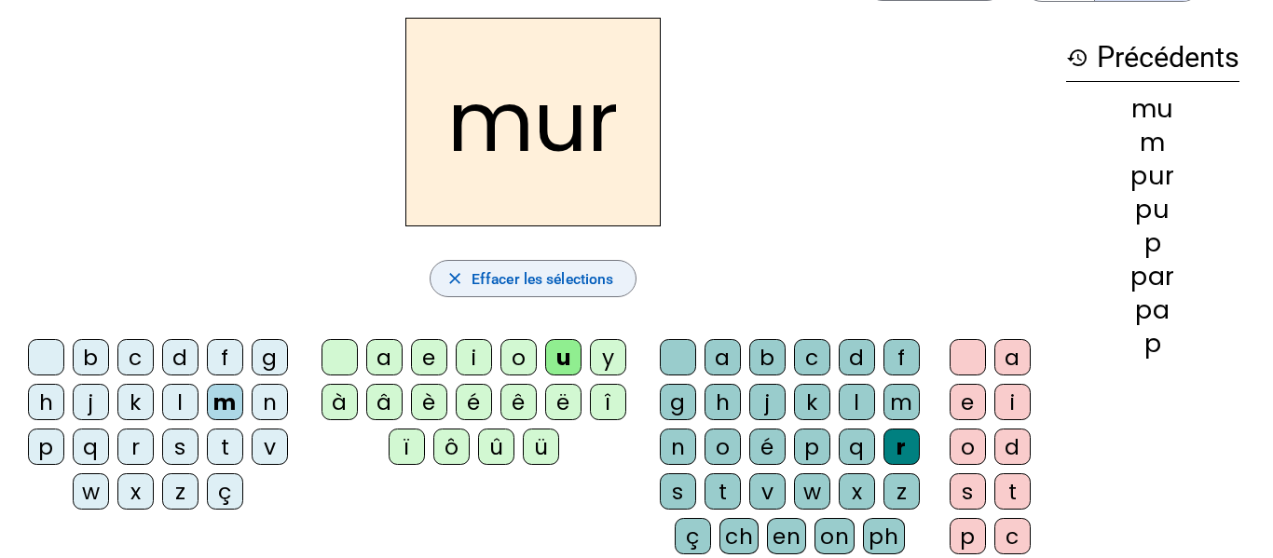
click at [528, 279] on span "Effacer les sélections" at bounding box center [543, 279] width 142 height 25
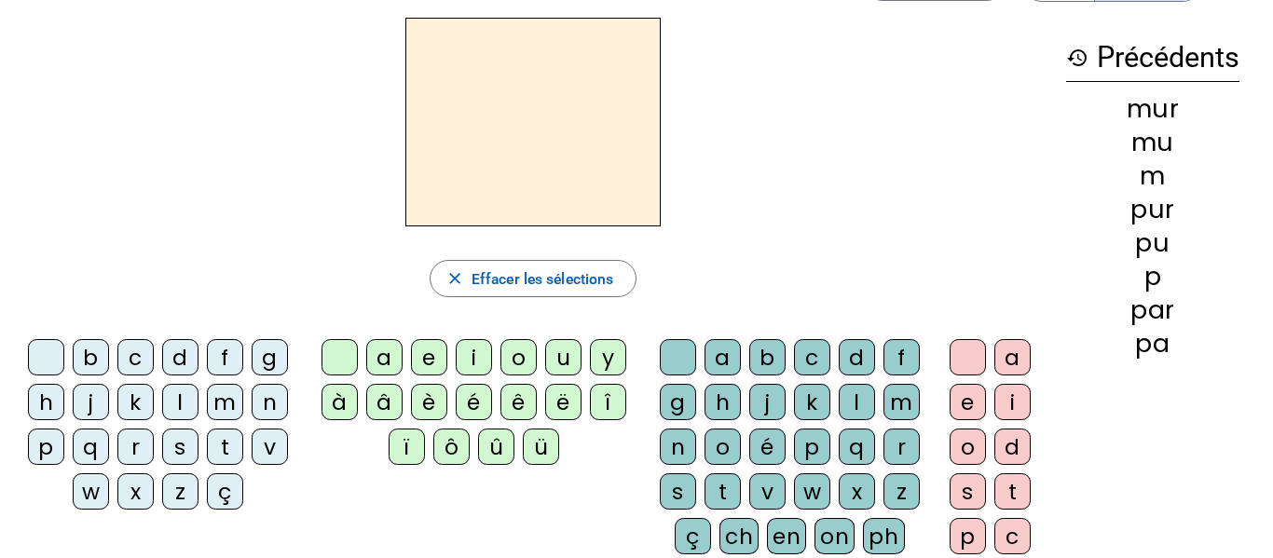
click at [173, 358] on div "d" at bounding box center [180, 357] width 36 height 36
click at [571, 350] on div "u" at bounding box center [563, 357] width 36 height 36
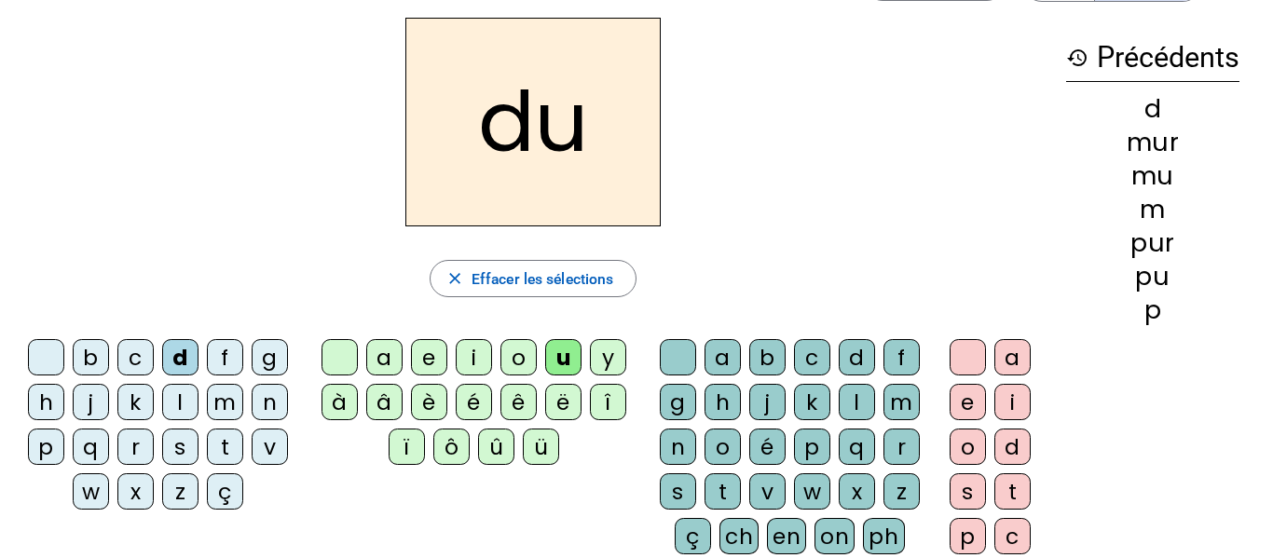
click at [888, 440] on div "r" at bounding box center [902, 447] width 36 height 36
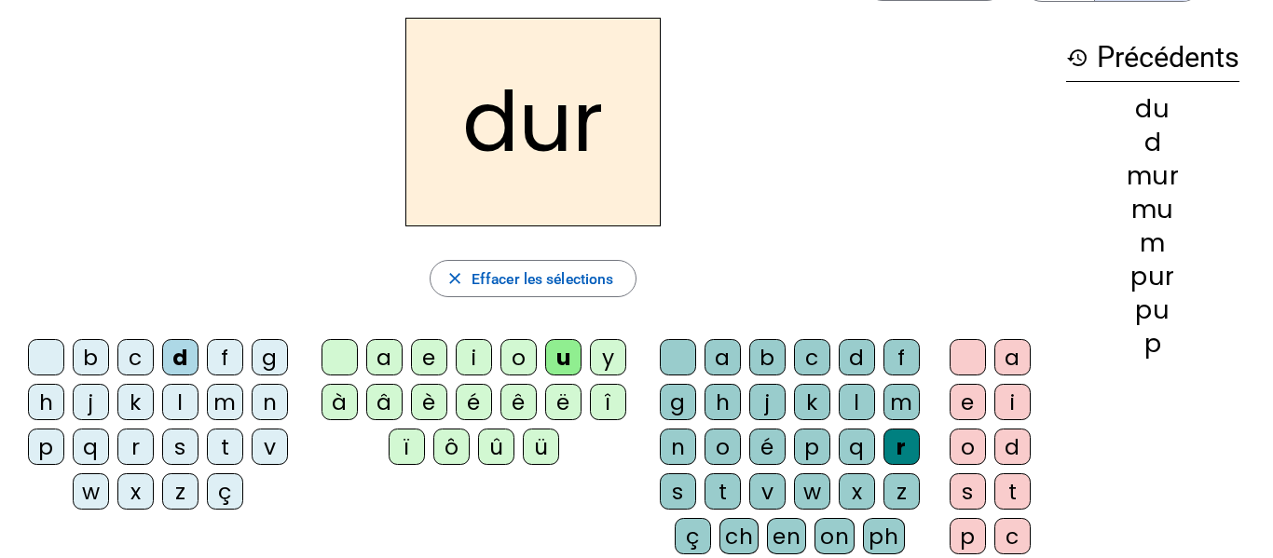
click at [962, 402] on div "e" at bounding box center [968, 402] width 36 height 36
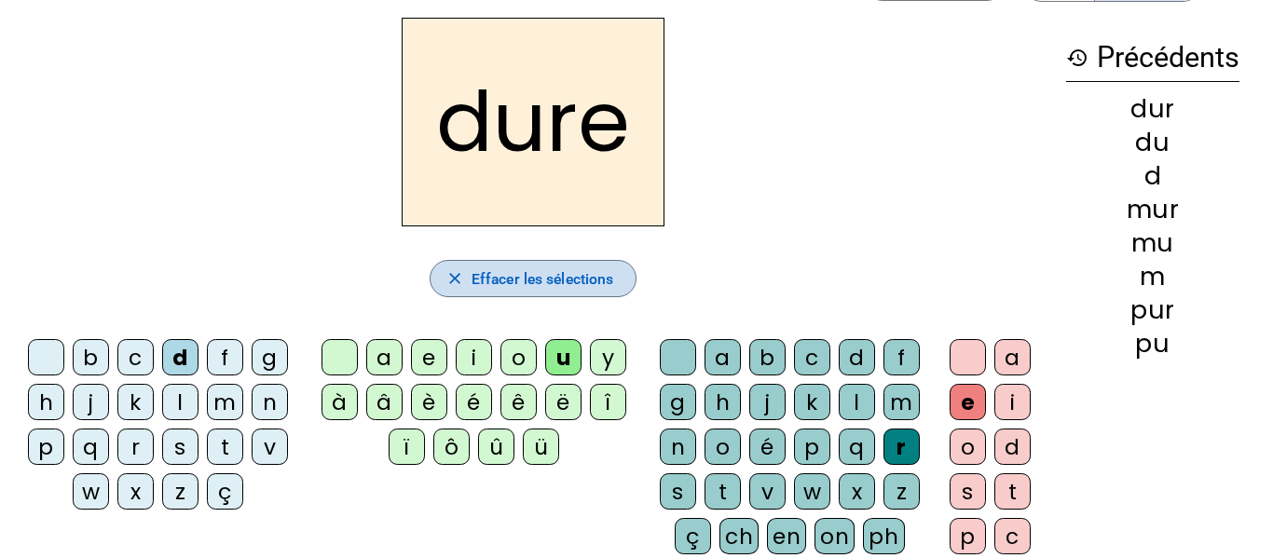
click at [543, 272] on span "Effacer les sélections" at bounding box center [543, 279] width 142 height 25
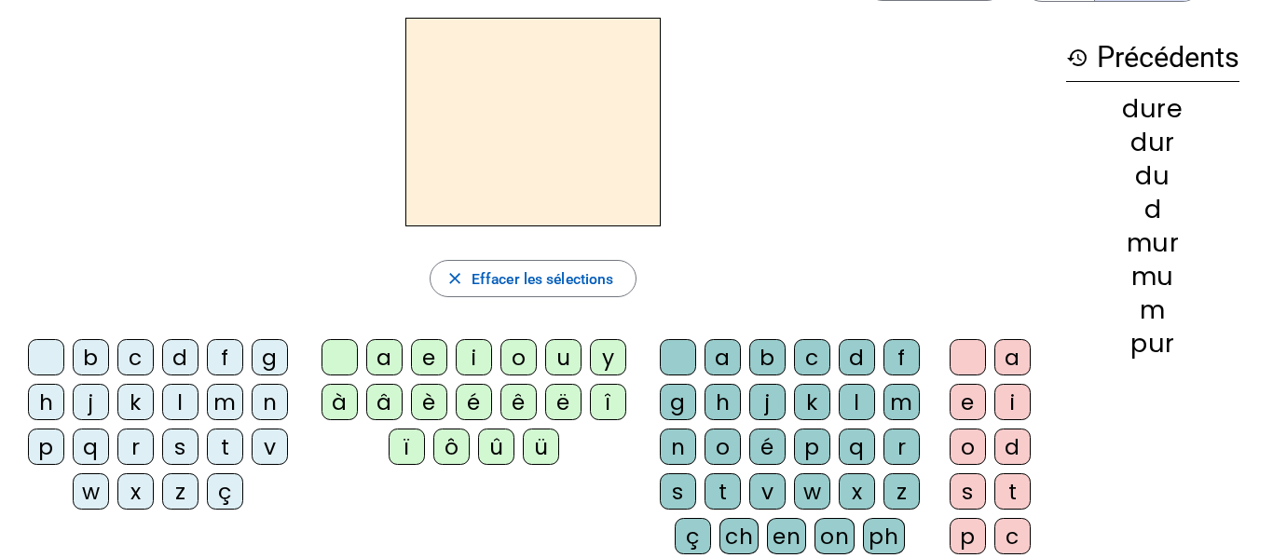
scroll to position [71, 0]
click at [91, 349] on div "b" at bounding box center [91, 356] width 36 height 36
click at [566, 345] on div "u" at bounding box center [563, 356] width 36 height 36
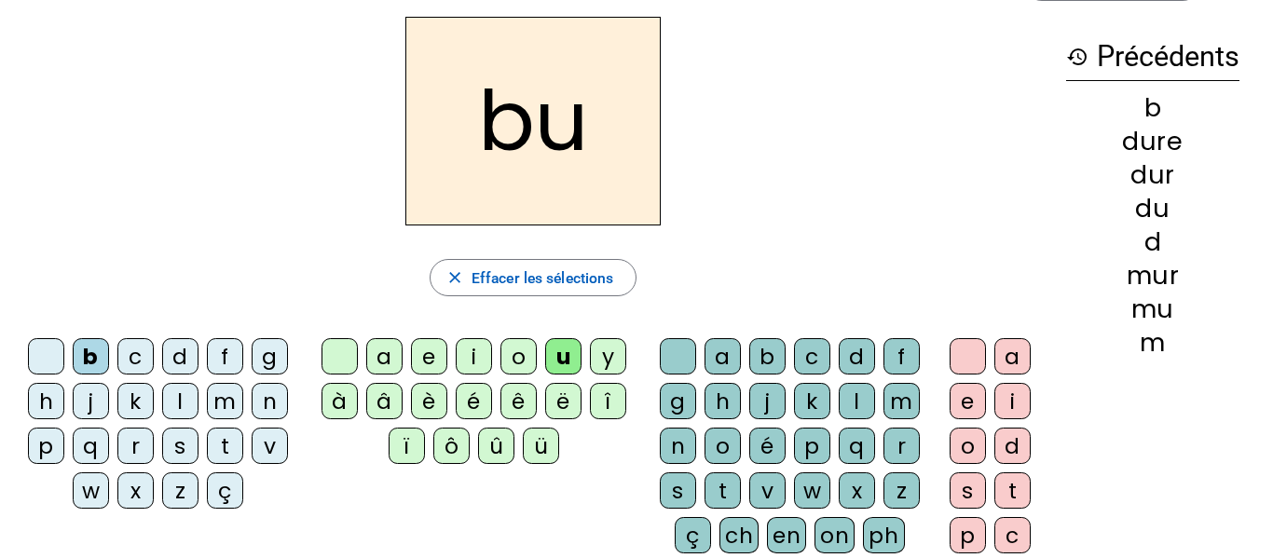
click at [891, 448] on div "r" at bounding box center [902, 446] width 36 height 36
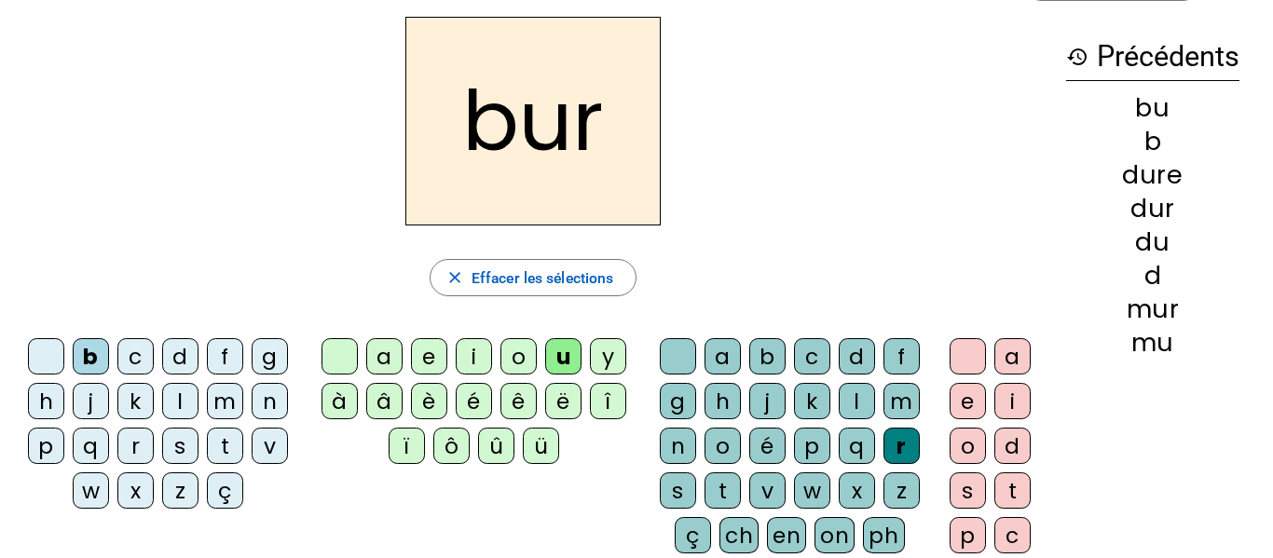
click at [956, 411] on div "e" at bounding box center [968, 401] width 36 height 36
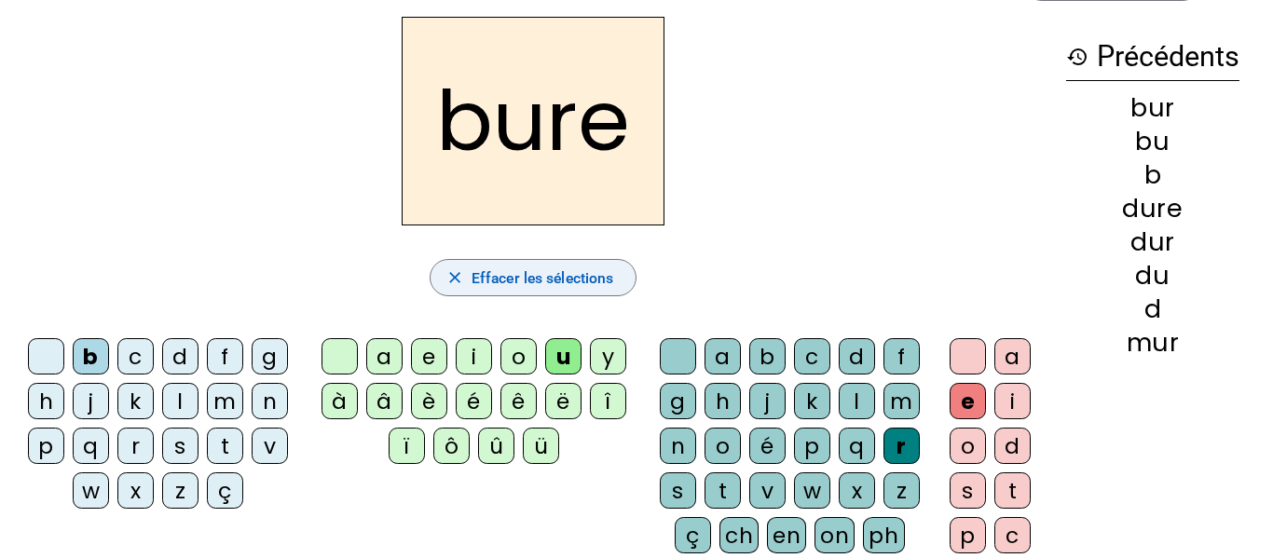
click at [524, 279] on span "Effacer les sélections" at bounding box center [543, 278] width 142 height 25
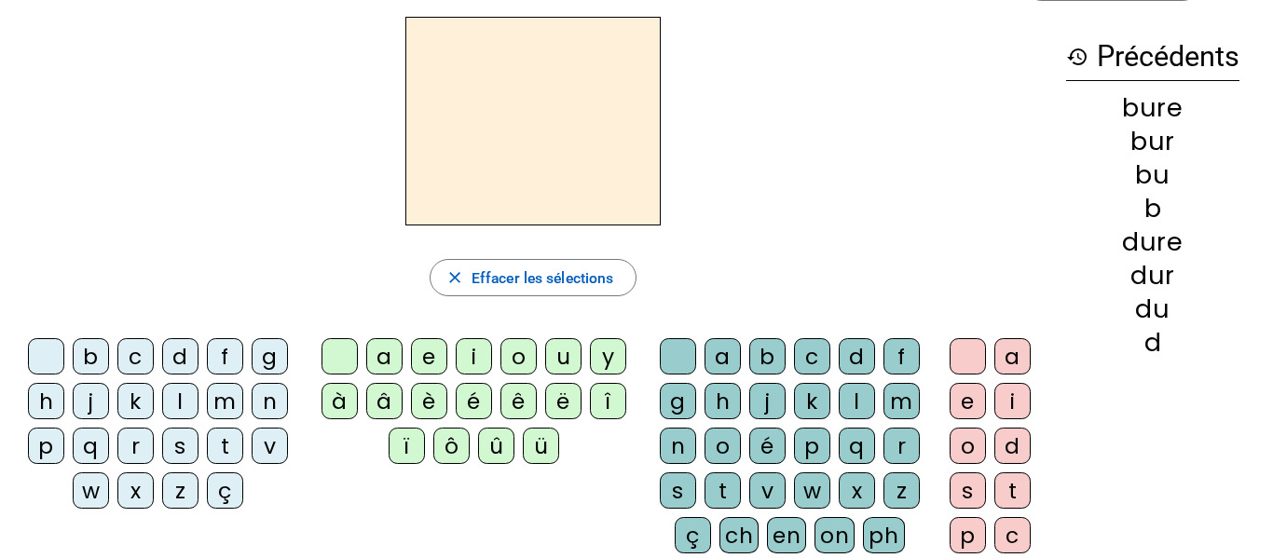
click at [98, 364] on div "b" at bounding box center [91, 356] width 36 height 36
click at [566, 363] on div "u" at bounding box center [563, 356] width 36 height 36
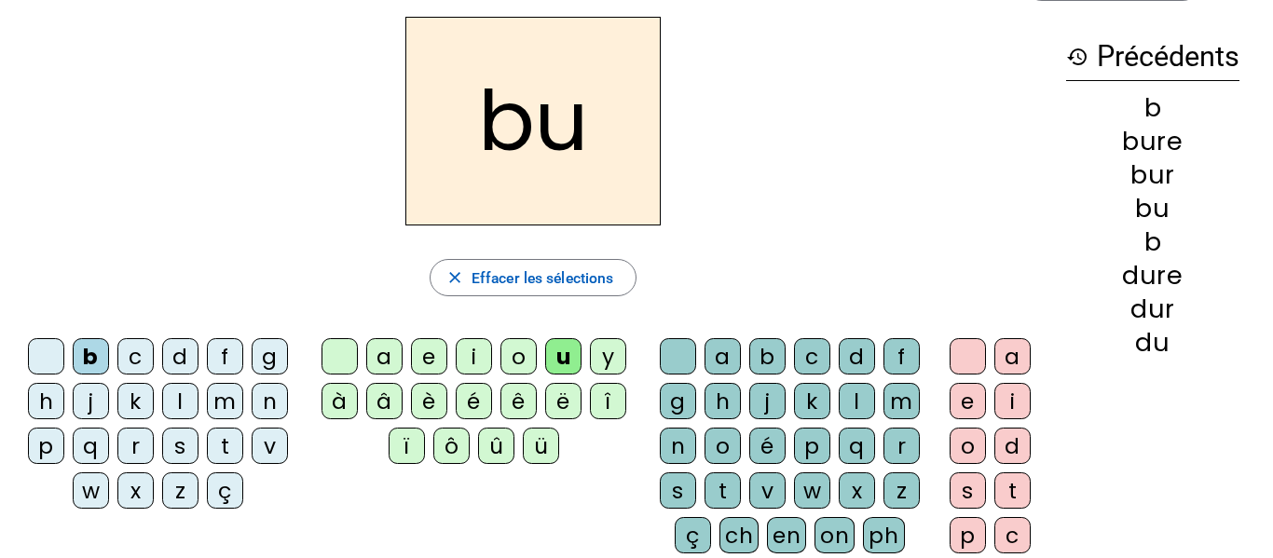
click at [685, 479] on div "s" at bounding box center [678, 491] width 36 height 36
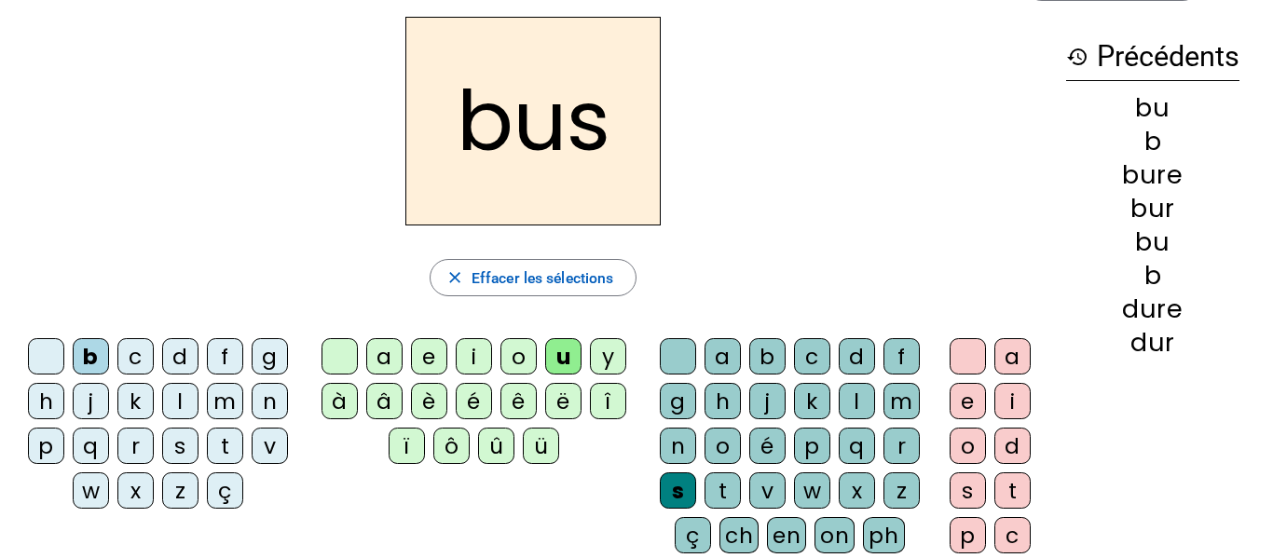
click at [964, 408] on div "e" at bounding box center [968, 401] width 36 height 36
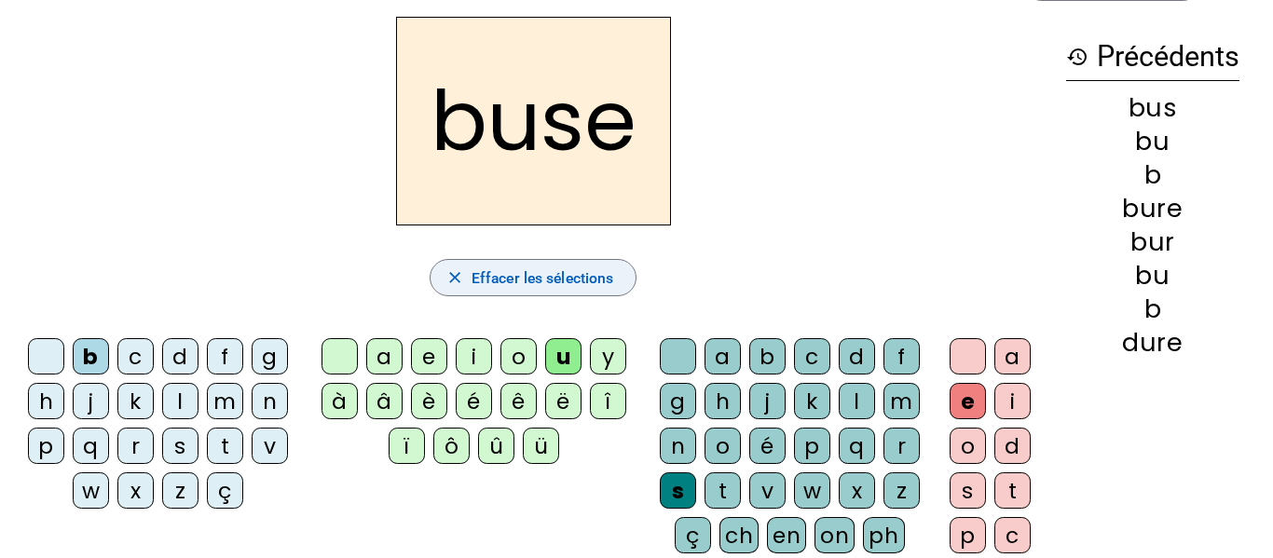
click at [478, 280] on span "Effacer les sélections" at bounding box center [543, 278] width 142 height 25
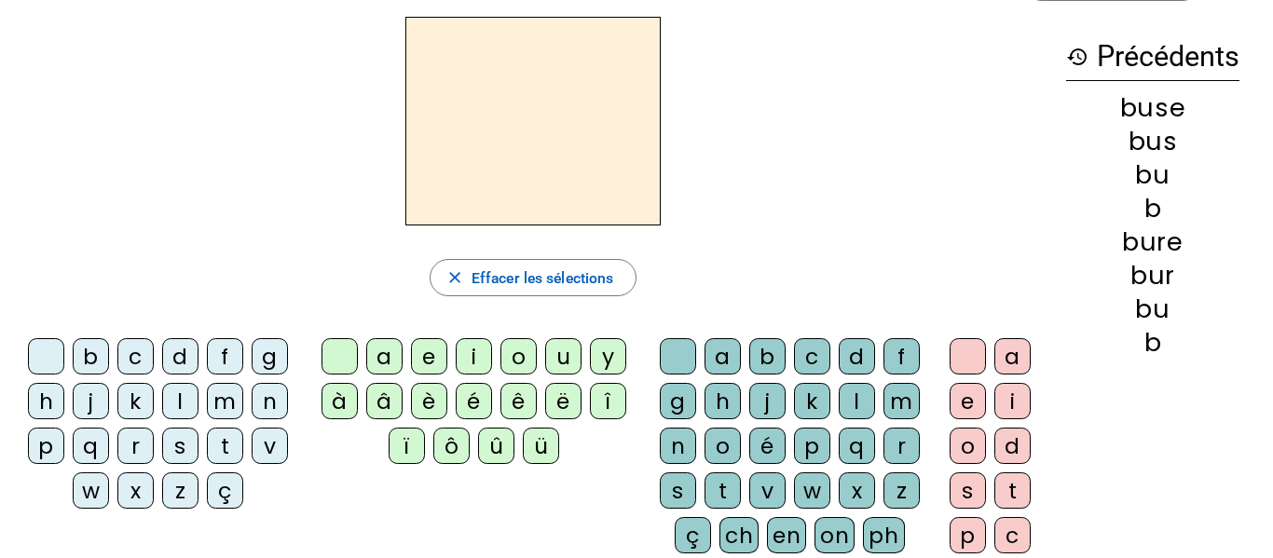
click at [223, 391] on div "m" at bounding box center [225, 401] width 36 height 36
click at [561, 361] on div "u" at bounding box center [563, 356] width 36 height 36
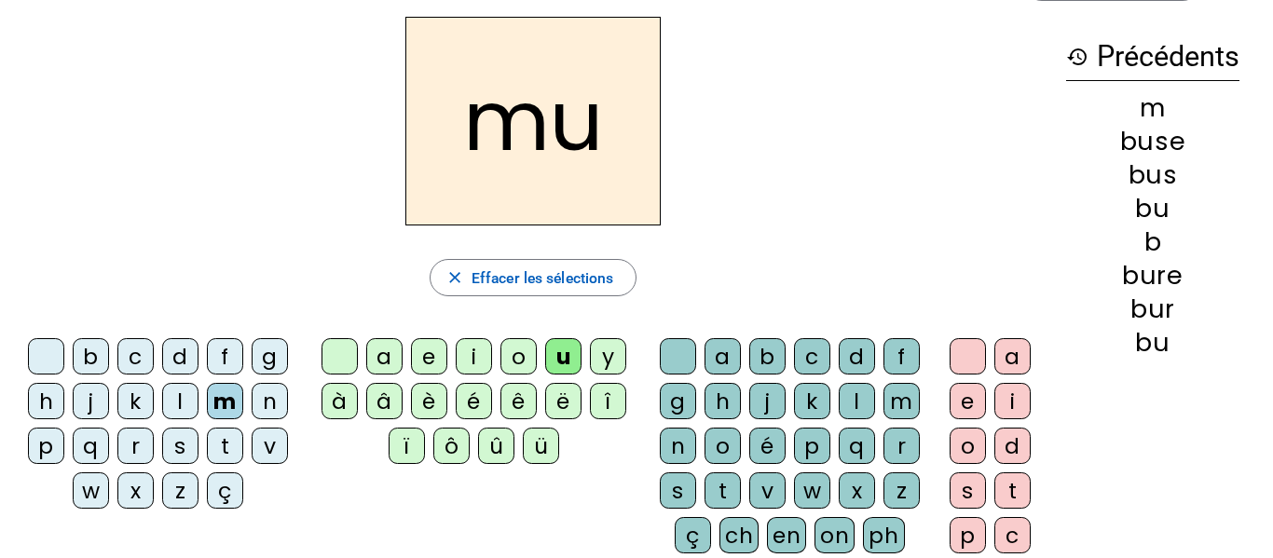
click at [678, 508] on div "s" at bounding box center [678, 491] width 36 height 36
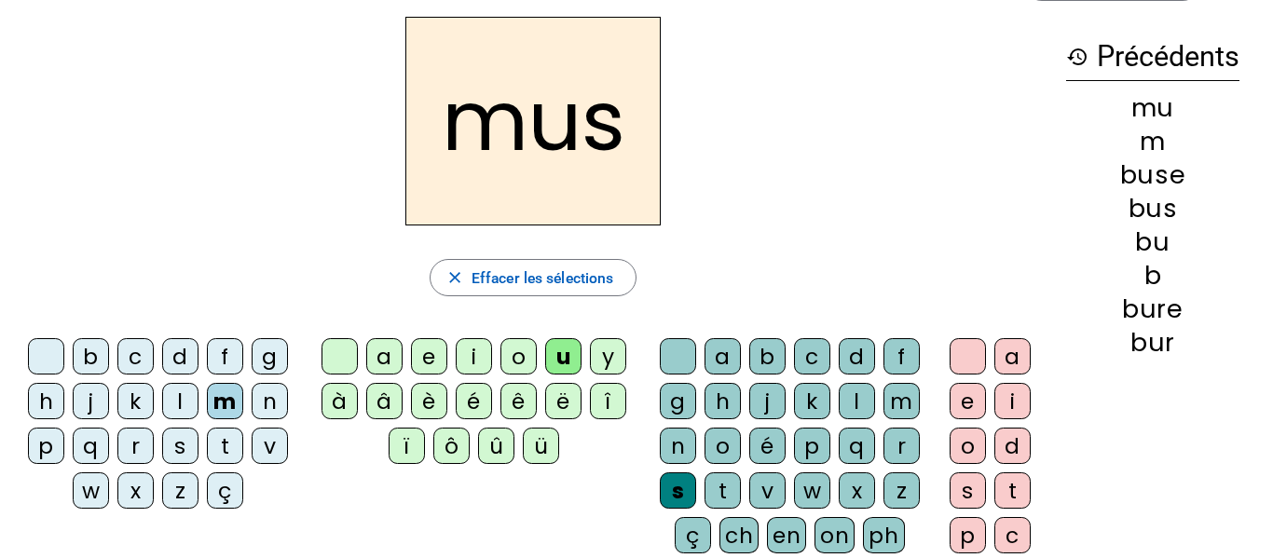
click at [960, 404] on div "e" at bounding box center [968, 401] width 36 height 36
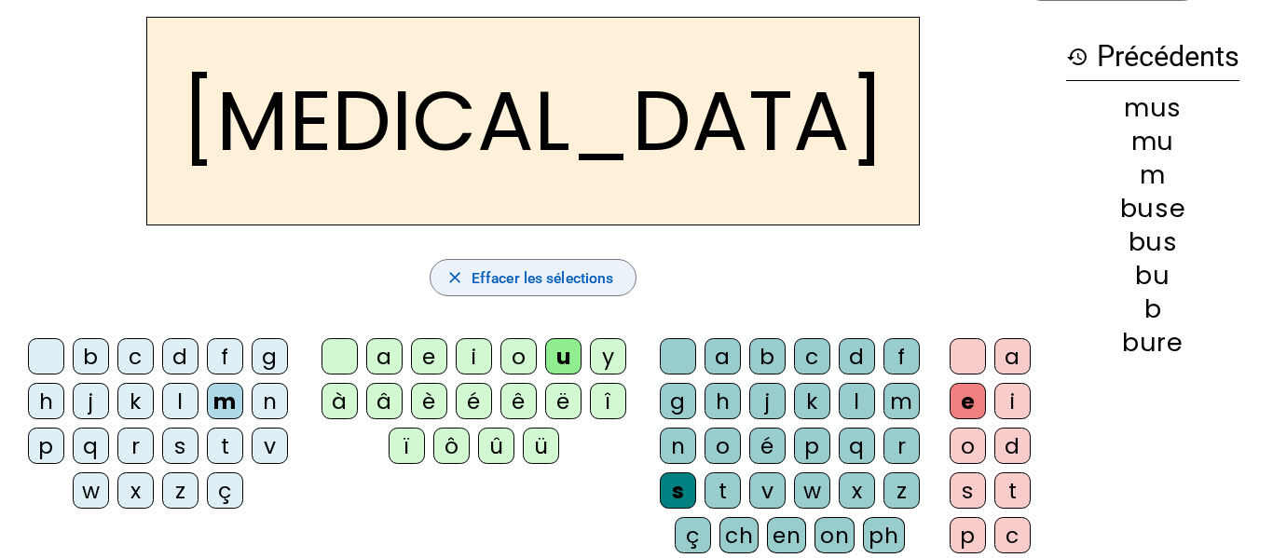
click at [538, 274] on span "Effacer les sélections" at bounding box center [543, 278] width 142 height 25
